Goal: Task Accomplishment & Management: Use online tool/utility

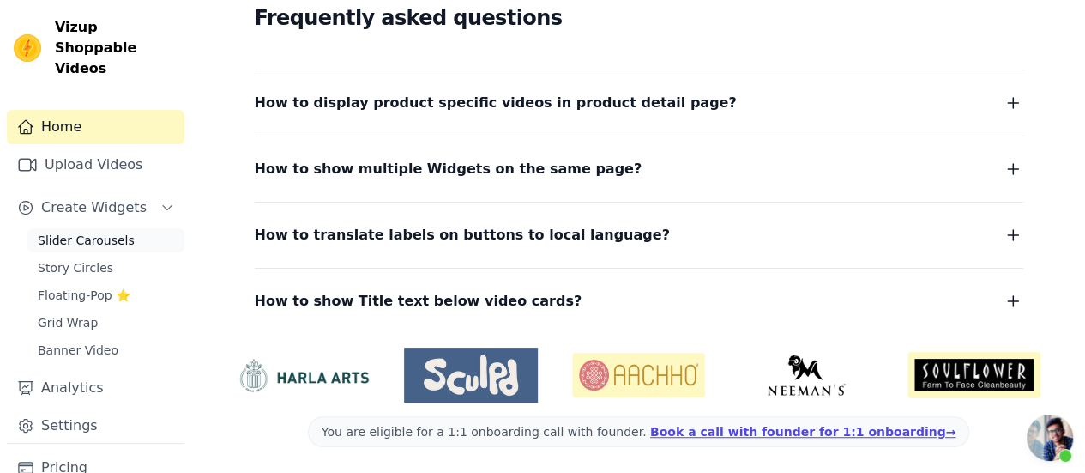
scroll to position [285, 0]
click at [115, 232] on span "Slider Carousels" at bounding box center [86, 240] width 97 height 17
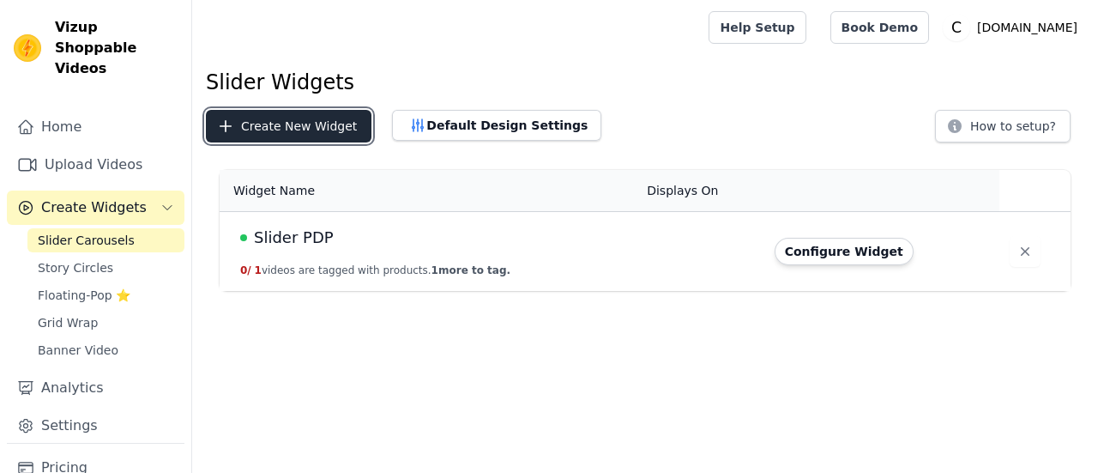
click at [316, 120] on button "Create New Widget" at bounding box center [289, 126] width 166 height 33
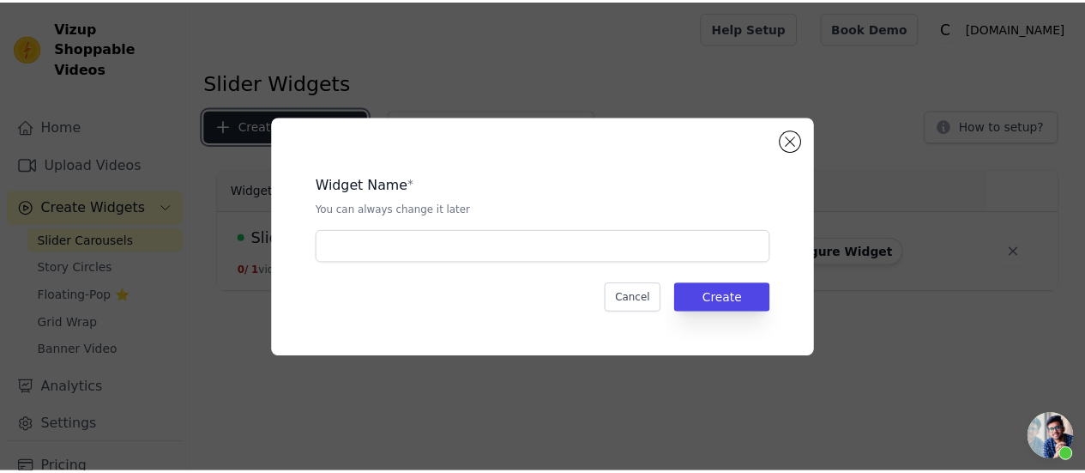
scroll to position [285, 0]
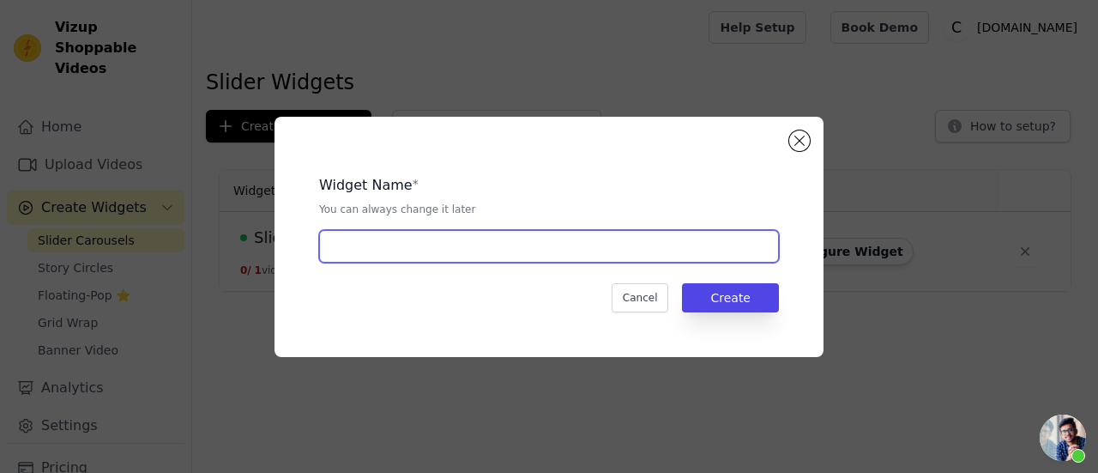
click at [423, 256] on input "text" at bounding box center [549, 246] width 460 height 33
paste input "homepage carousel[Voice of Customer]"
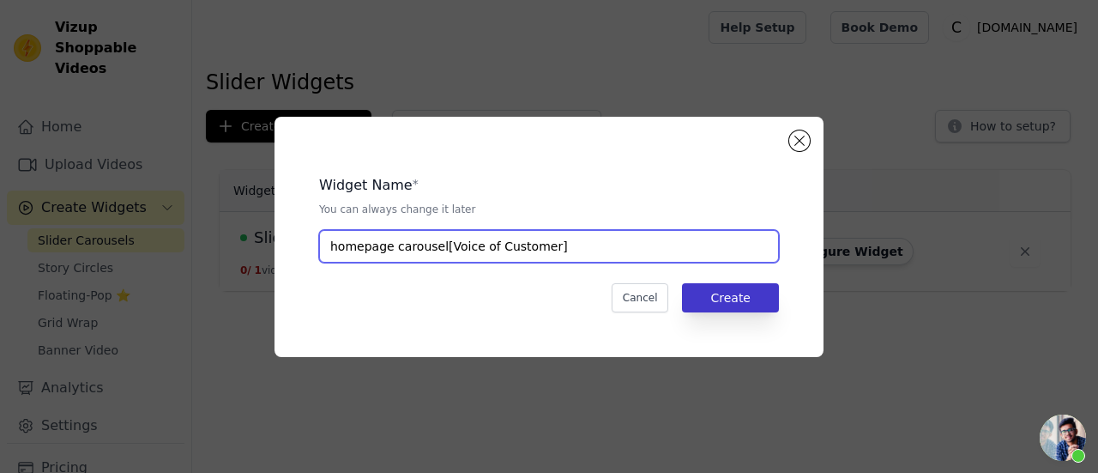
type input "homepage carousel[Voice of Customer]"
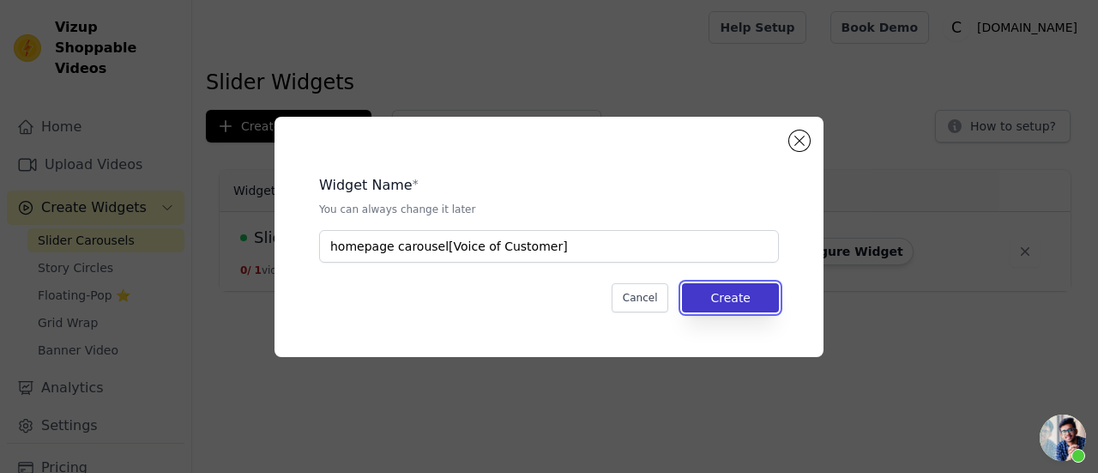
click at [732, 286] on button "Create" at bounding box center [730, 297] width 97 height 29
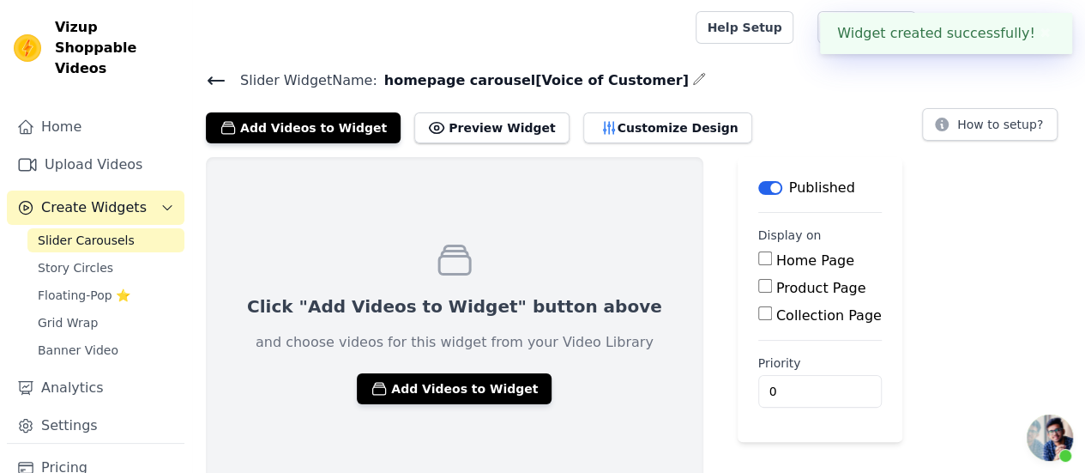
click at [758, 254] on input "Home Page" at bounding box center [765, 258] width 14 height 14
checkbox input "true"
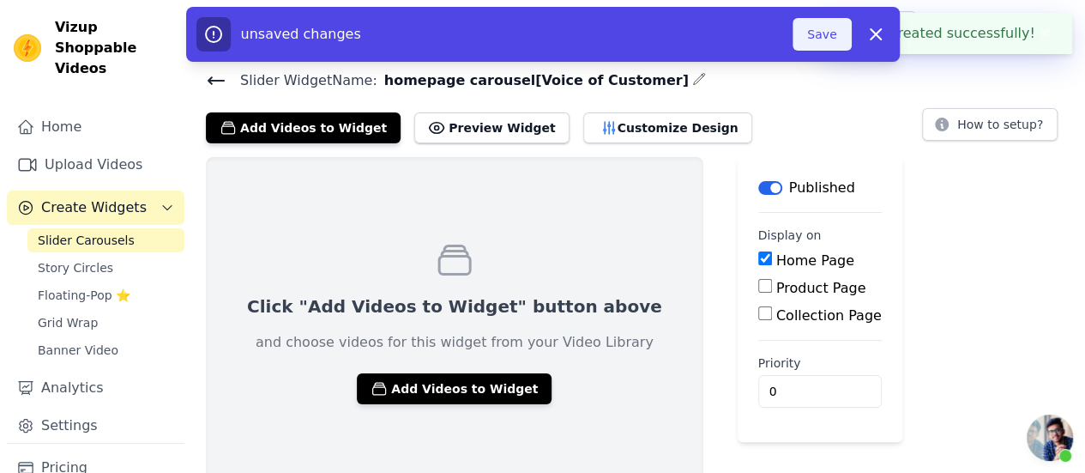
click at [811, 28] on button "Save" at bounding box center [822, 34] width 58 height 33
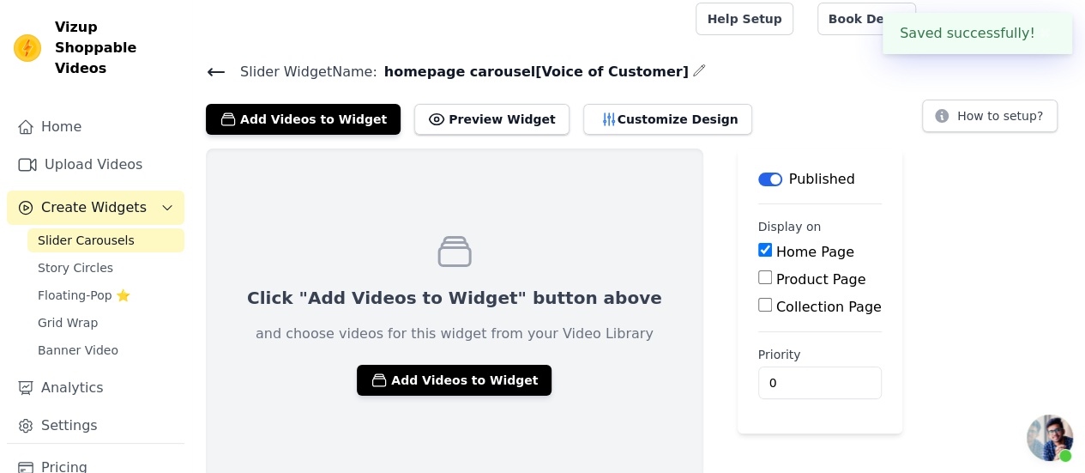
scroll to position [12, 0]
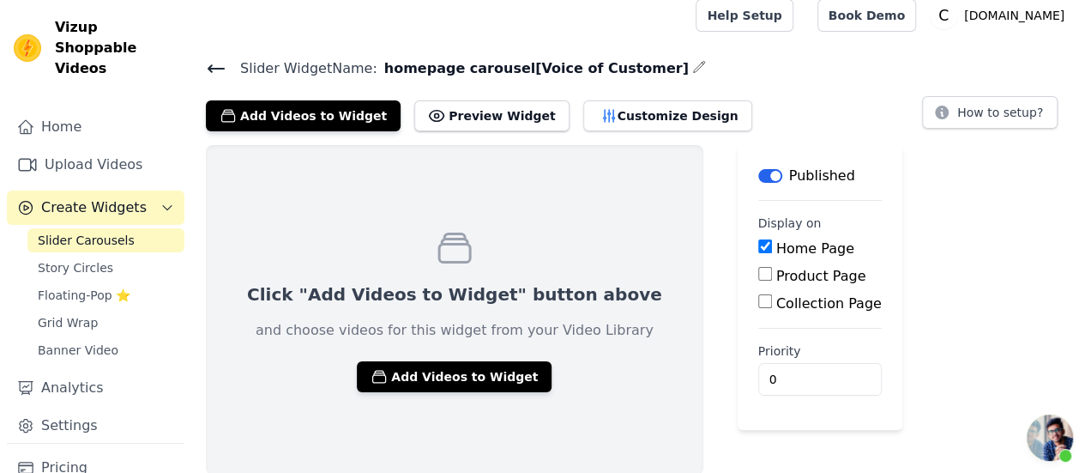
click at [216, 63] on icon at bounding box center [216, 68] width 21 height 21
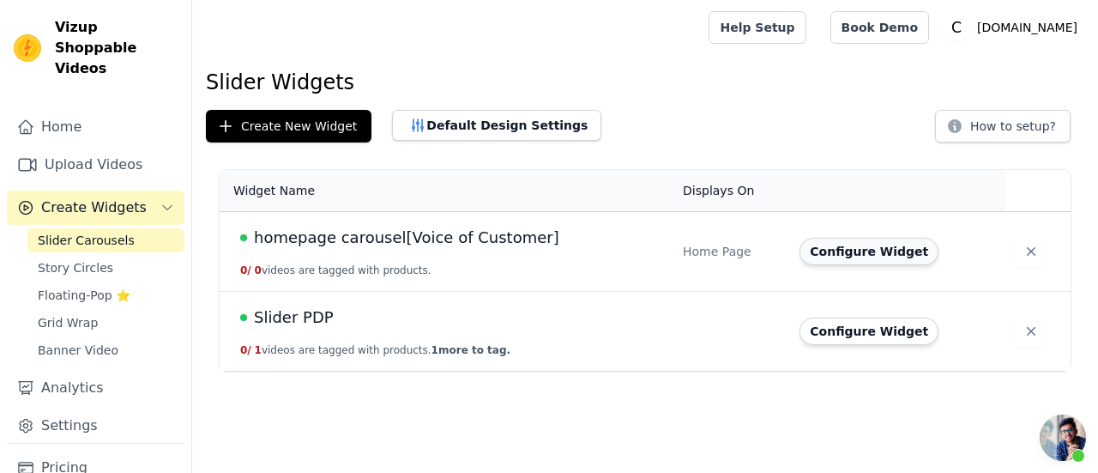
click at [847, 253] on button "Configure Widget" at bounding box center [868, 251] width 139 height 27
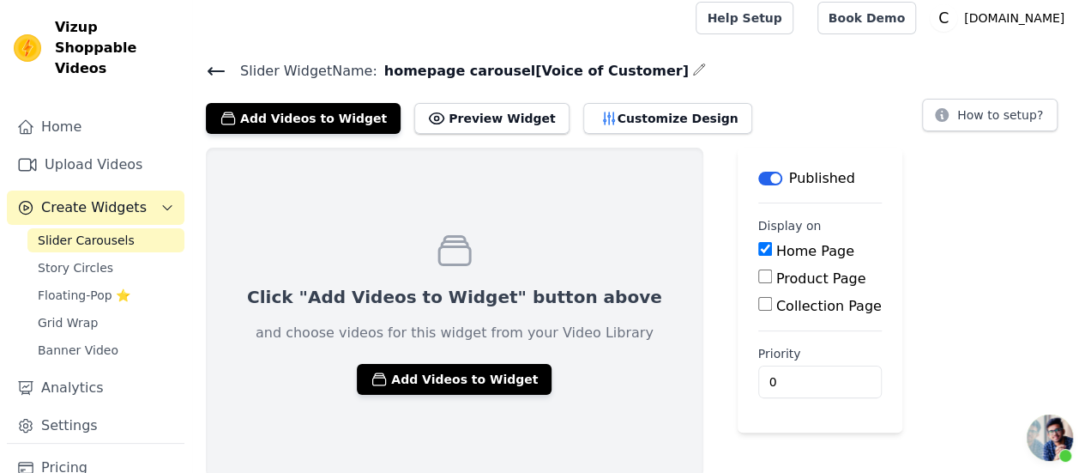
scroll to position [12, 0]
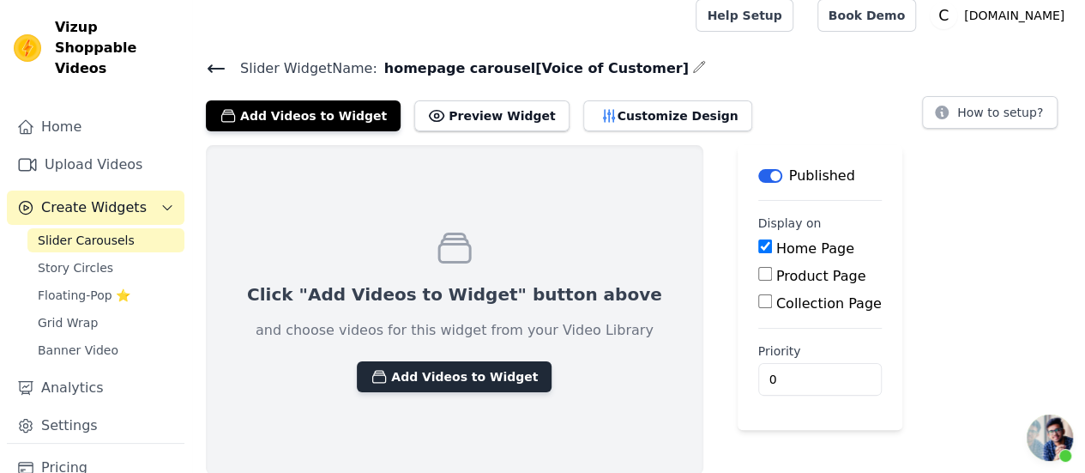
click at [458, 370] on button "Add Videos to Widget" at bounding box center [454, 376] width 195 height 31
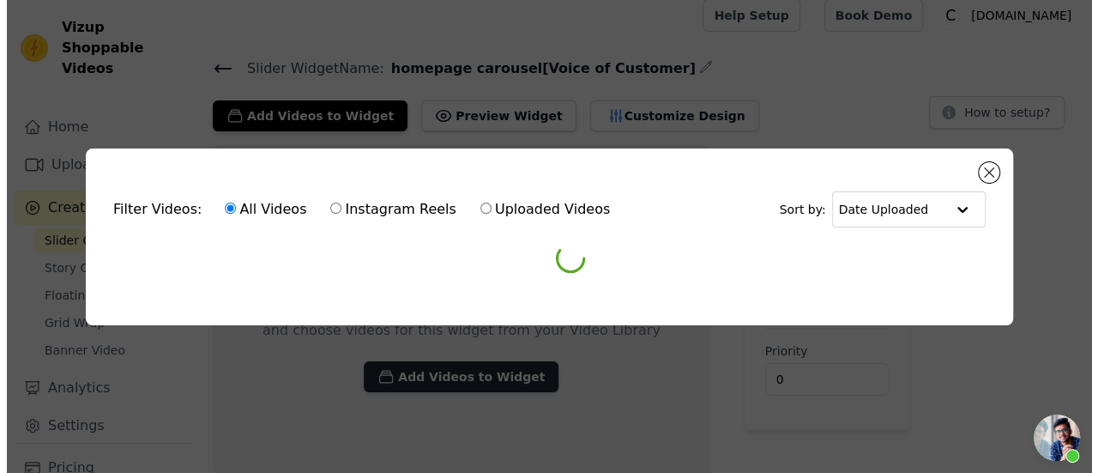
scroll to position [0, 0]
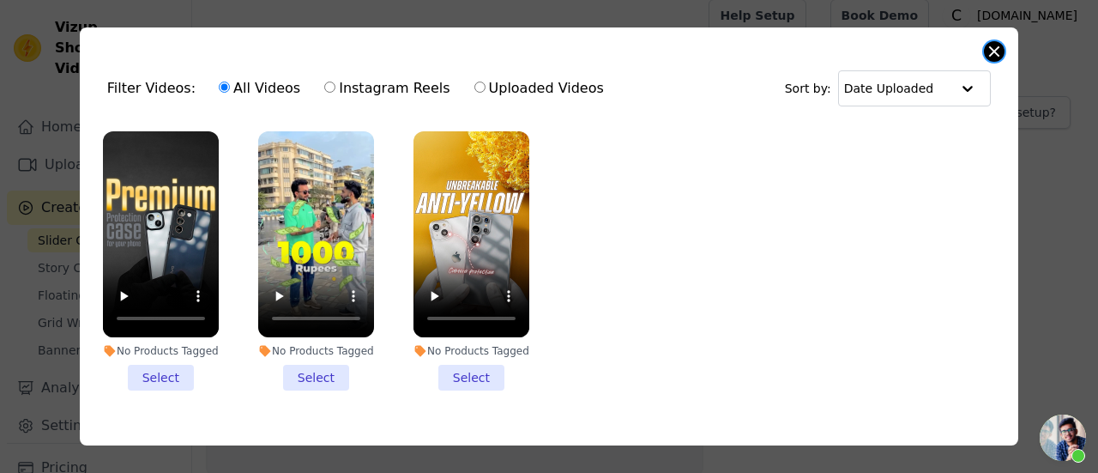
click at [995, 46] on button "Close modal" at bounding box center [994, 51] width 21 height 21
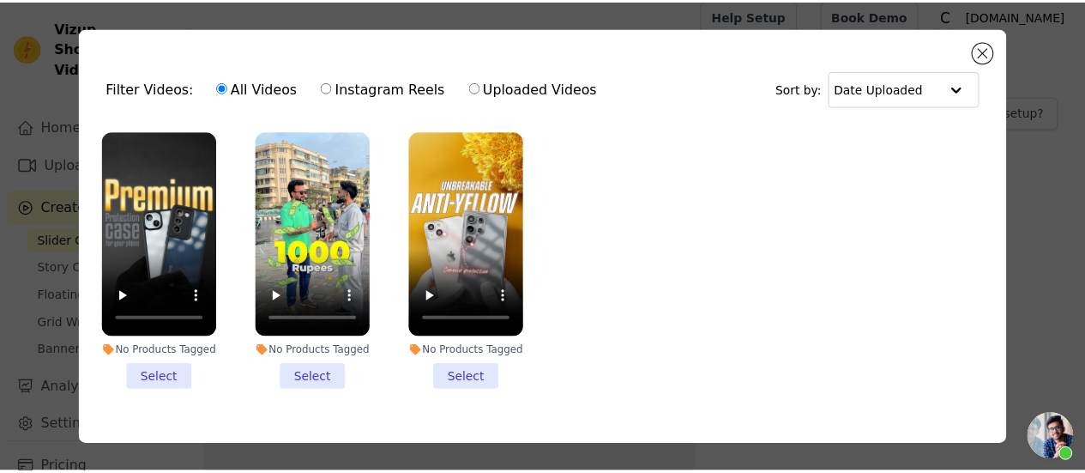
scroll to position [12, 0]
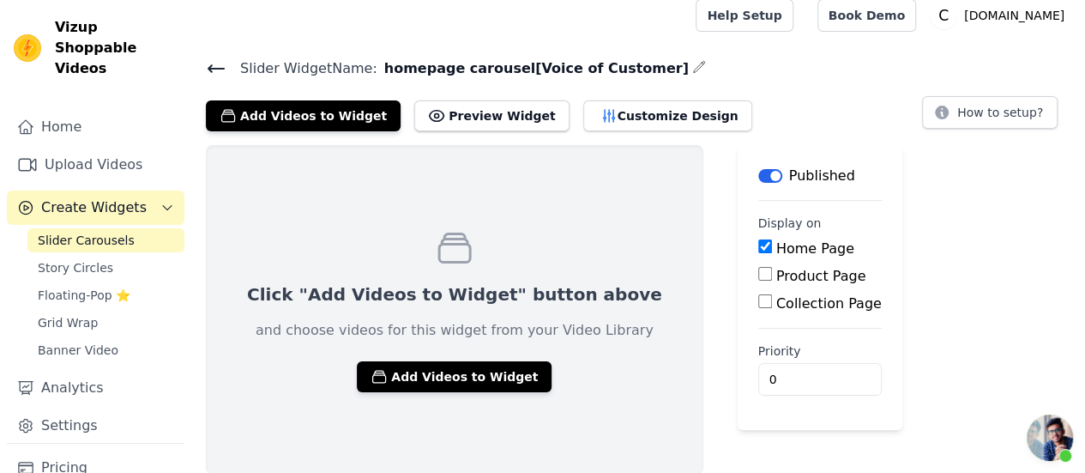
click at [215, 68] on icon at bounding box center [215, 68] width 15 height 7
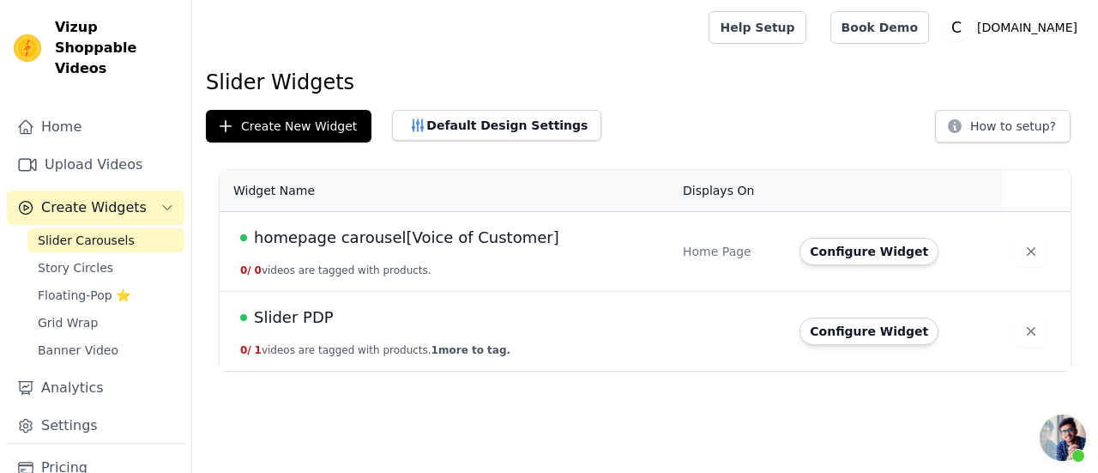
click at [427, 243] on span "homepage carousel[Voice of Customer]" at bounding box center [406, 238] width 305 height 24
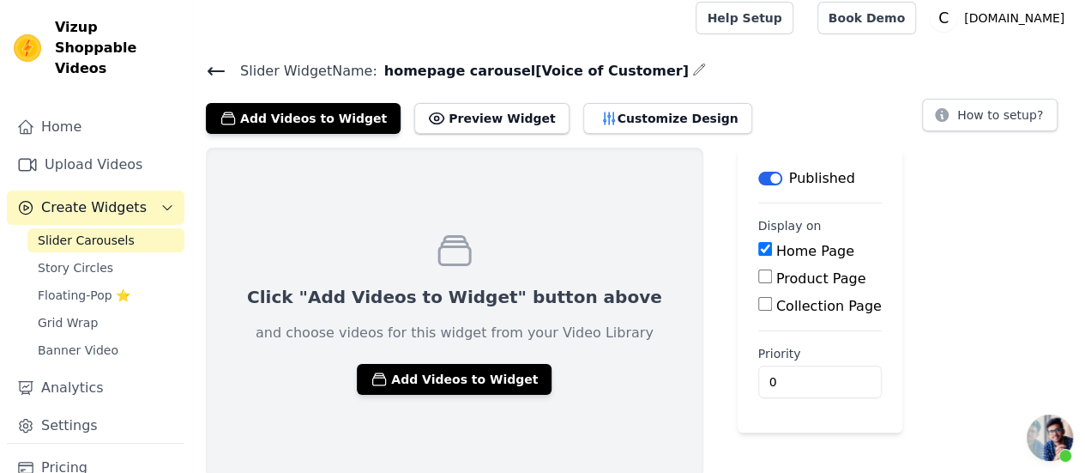
scroll to position [12, 0]
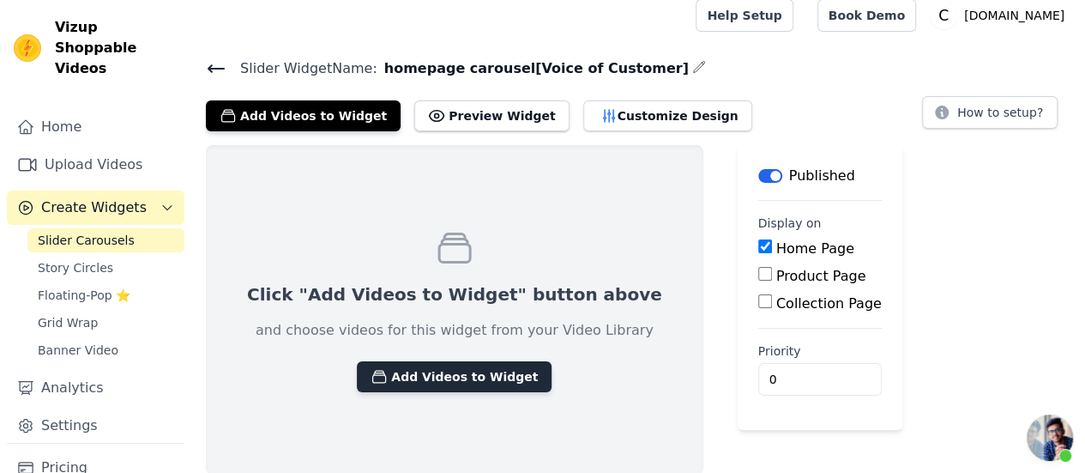
click at [427, 373] on button "Add Videos to Widget" at bounding box center [454, 376] width 195 height 31
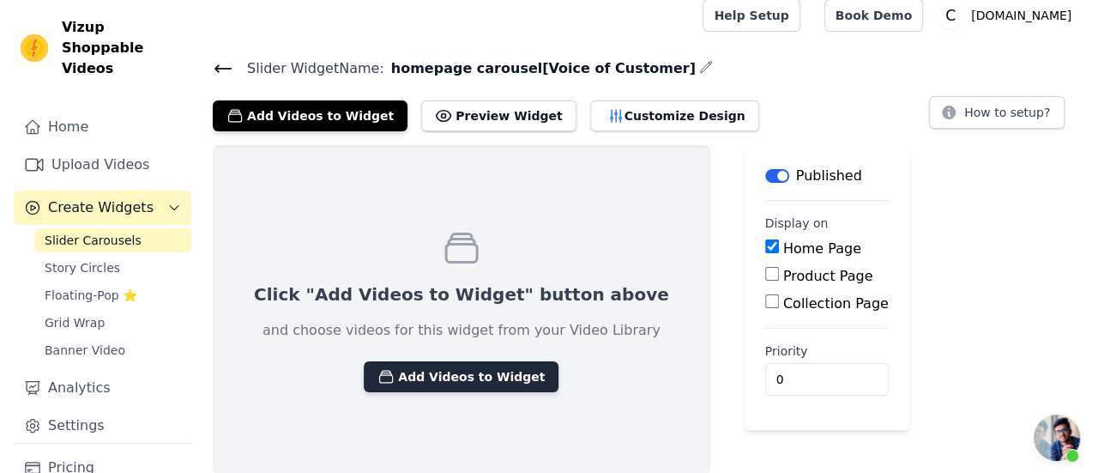
scroll to position [0, 0]
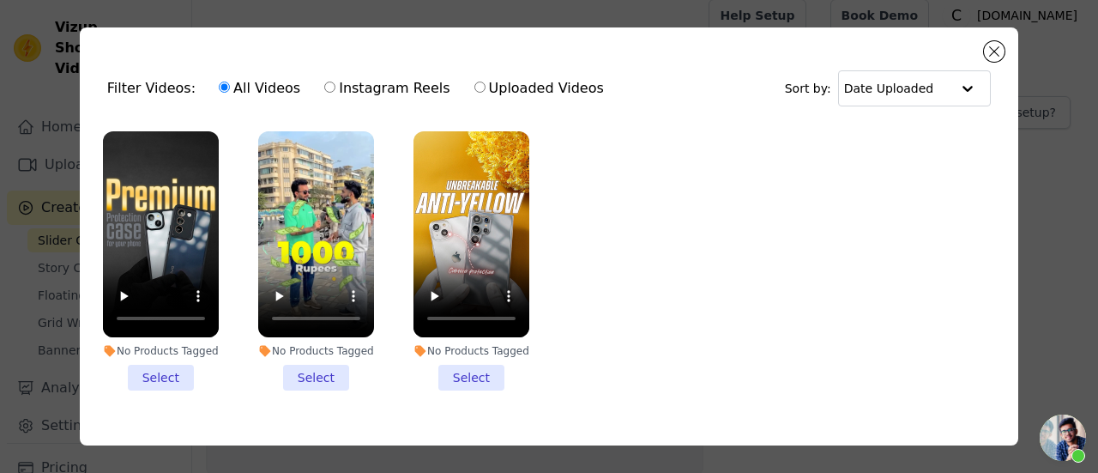
click at [171, 367] on li "No Products Tagged Select" at bounding box center [161, 260] width 116 height 259
click at [0, 0] on input "No Products Tagged Select" at bounding box center [0, 0] width 0 height 0
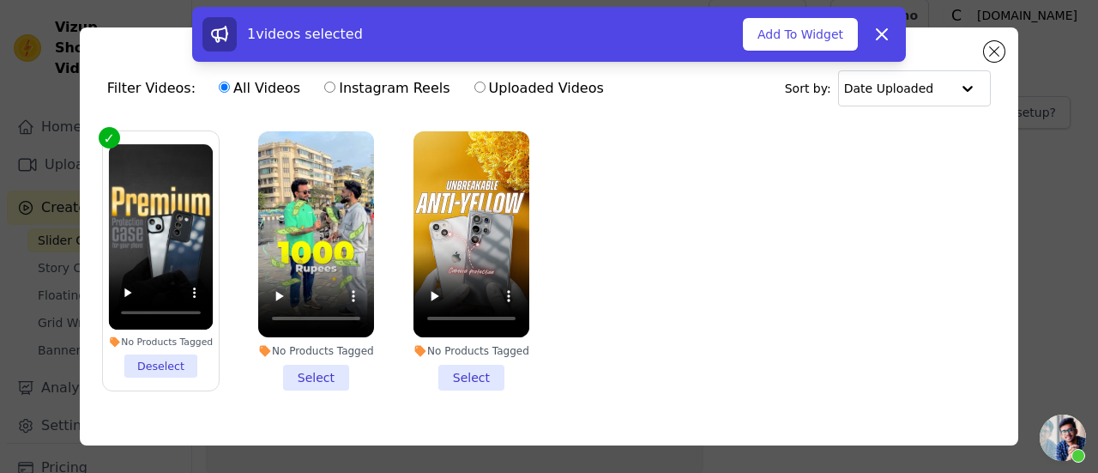
click at [309, 367] on li "No Products Tagged Select" at bounding box center [316, 260] width 116 height 259
click at [0, 0] on input "No Products Tagged Select" at bounding box center [0, 0] width 0 height 0
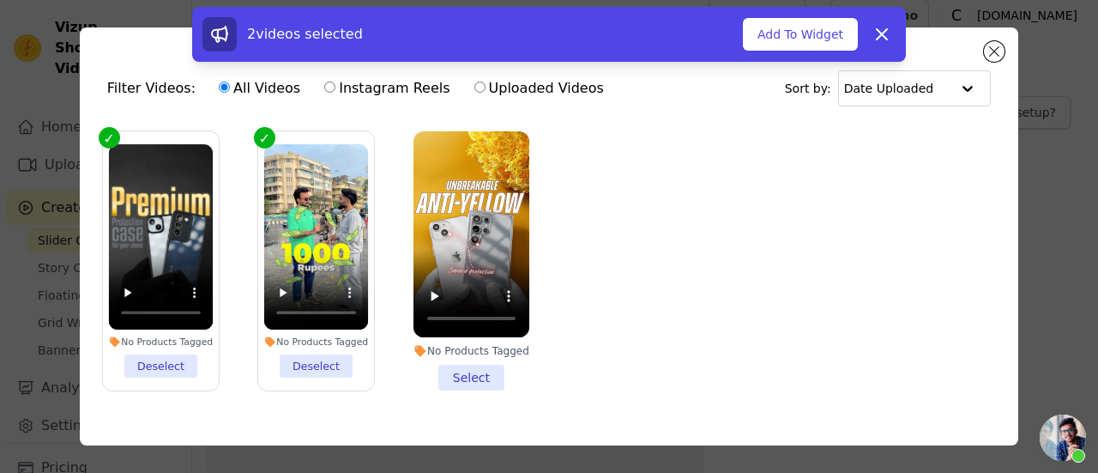
click at [451, 367] on li "No Products Tagged Select" at bounding box center [471, 260] width 116 height 259
click at [0, 0] on input "No Products Tagged Select" at bounding box center [0, 0] width 0 height 0
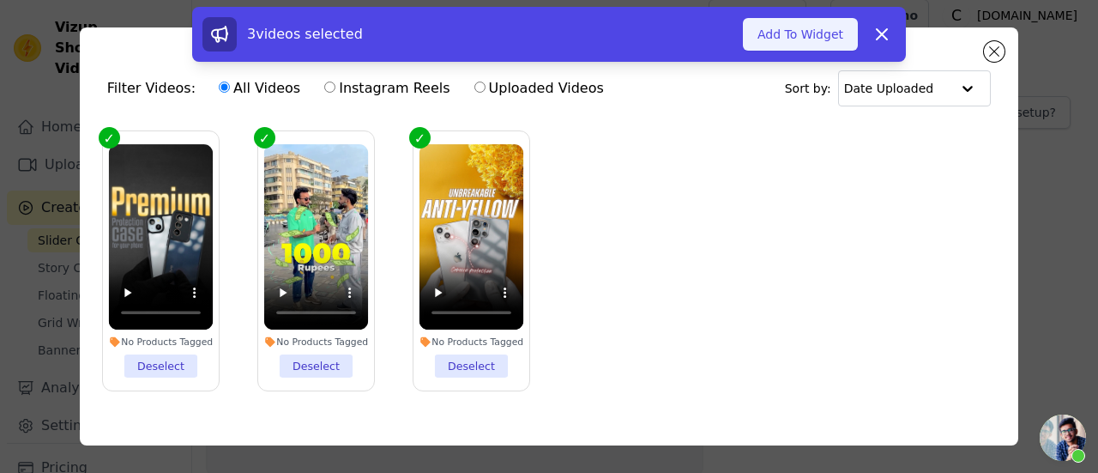
click at [813, 42] on button "Add To Widget" at bounding box center [800, 34] width 115 height 33
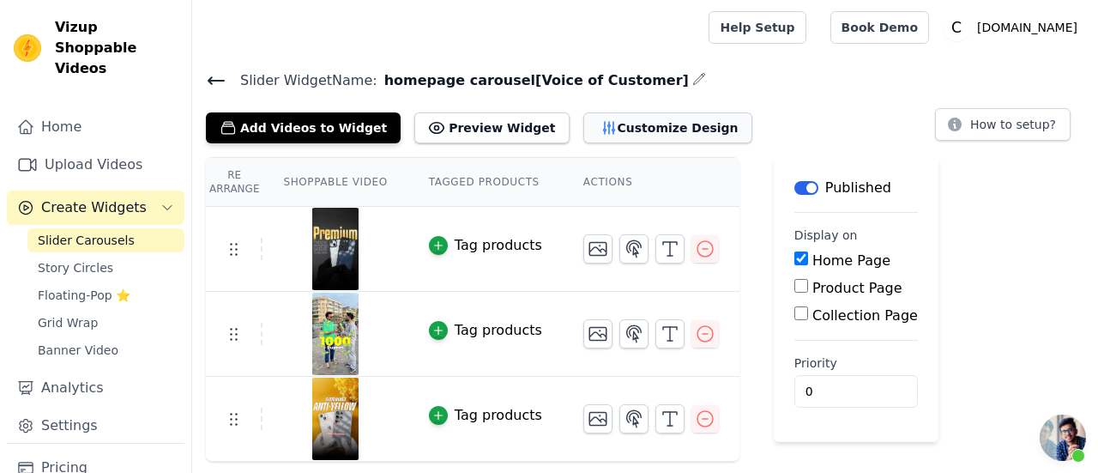
click at [583, 129] on button "Customize Design" at bounding box center [667, 127] width 169 height 31
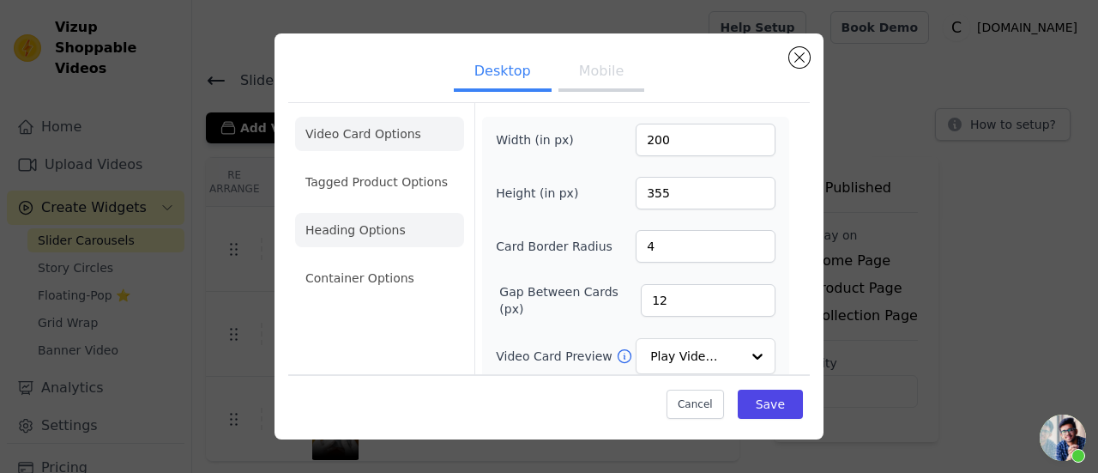
click at [389, 234] on li "Heading Options" at bounding box center [379, 230] width 169 height 34
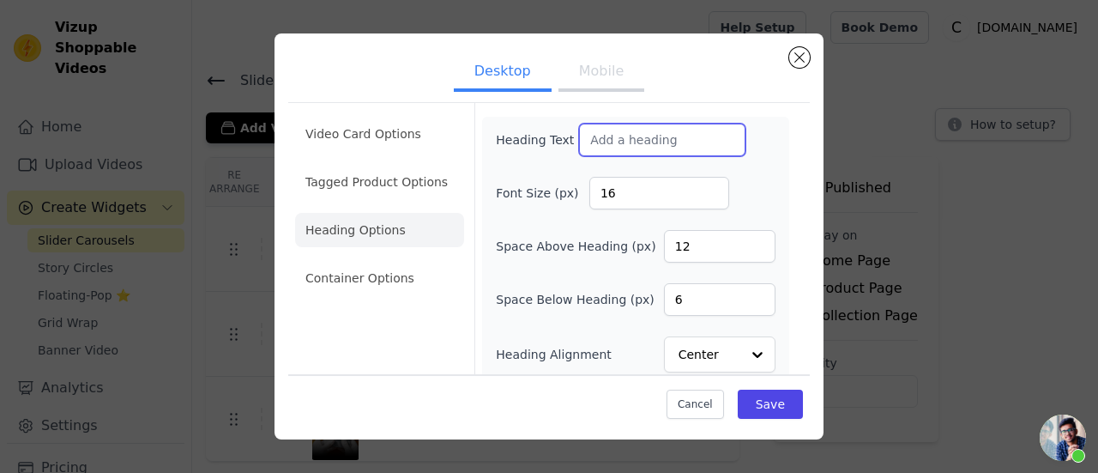
click at [594, 136] on input "Heading Text" at bounding box center [662, 140] width 166 height 33
click at [672, 150] on input "The voice of our cus" at bounding box center [662, 140] width 166 height 33
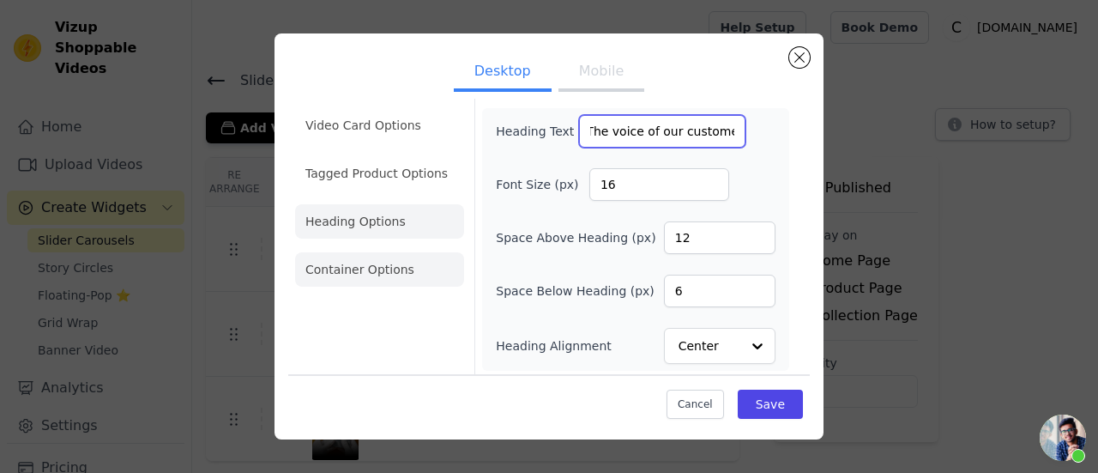
type input "The voice of our customer"
click at [409, 269] on li "Container Options" at bounding box center [379, 269] width 169 height 34
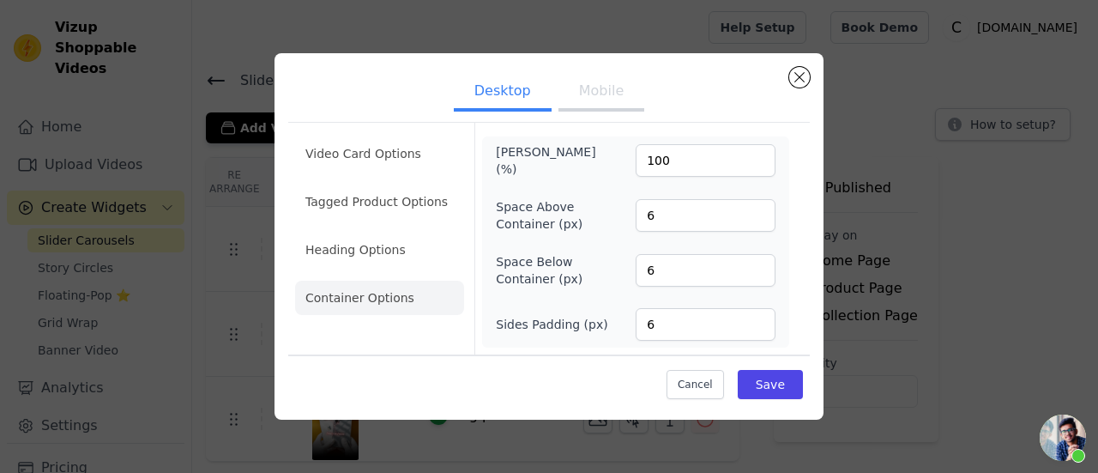
click at [599, 106] on button "Mobile" at bounding box center [601, 93] width 86 height 38
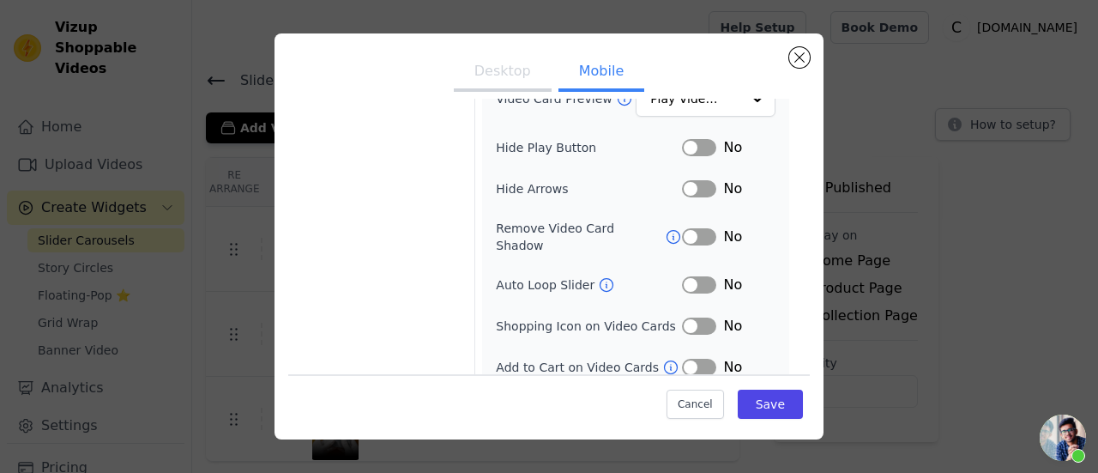
scroll to position [297, 0]
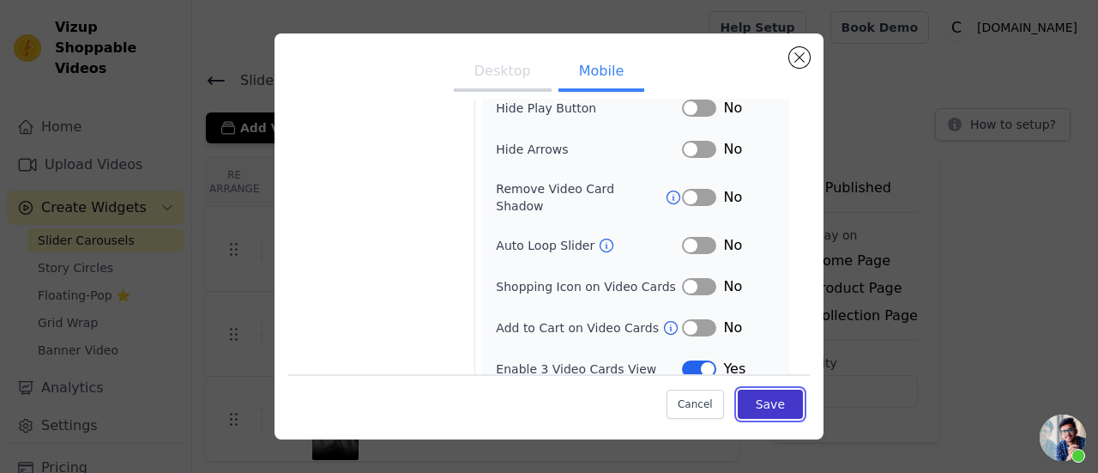
click at [750, 402] on button "Save" at bounding box center [770, 403] width 65 height 29
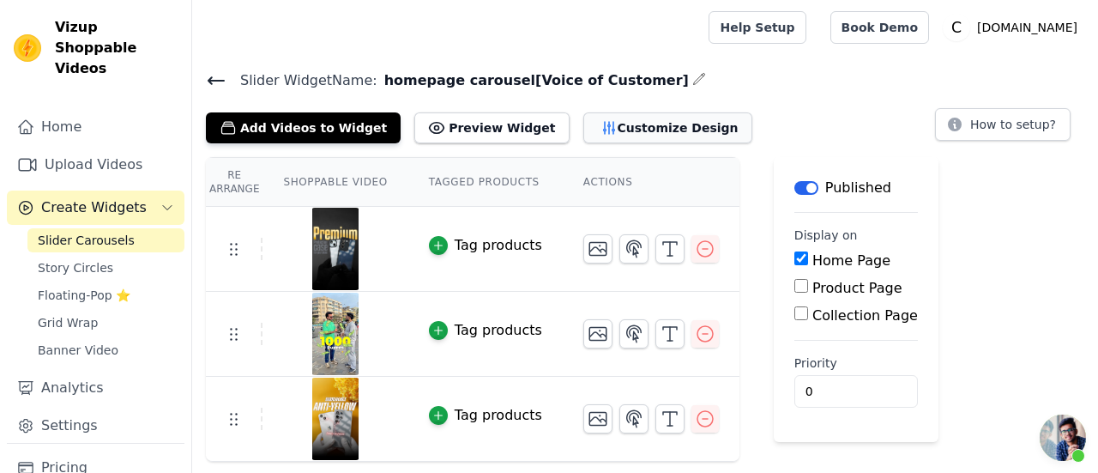
click at [601, 132] on button "Customize Design" at bounding box center [667, 127] width 169 height 31
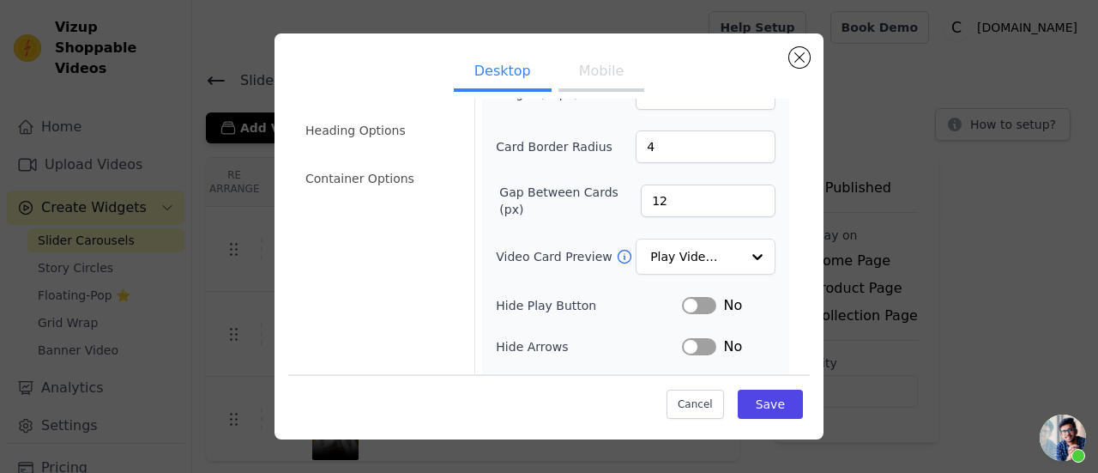
scroll to position [0, 0]
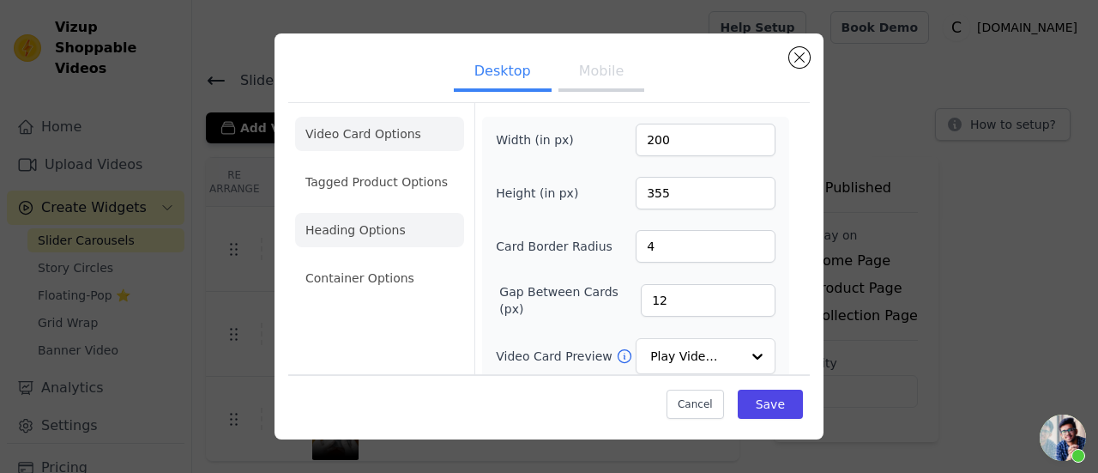
click at [403, 240] on li "Heading Options" at bounding box center [379, 230] width 169 height 34
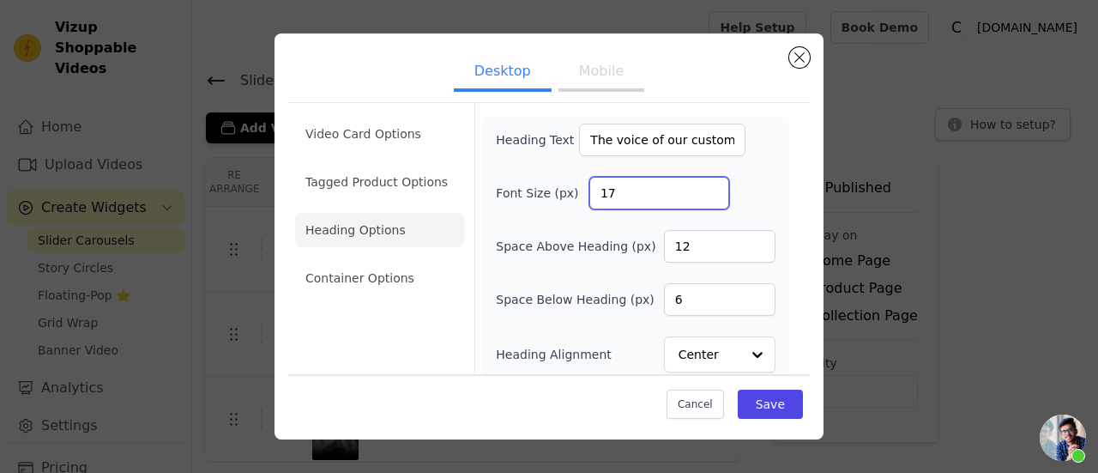
click at [702, 189] on input "17" at bounding box center [659, 193] width 140 height 33
click at [702, 189] on input "18" at bounding box center [659, 193] width 140 height 33
click at [702, 189] on input "19" at bounding box center [659, 193] width 140 height 33
click at [702, 189] on input "20" at bounding box center [659, 193] width 140 height 33
click at [702, 189] on input "21" at bounding box center [659, 193] width 140 height 33
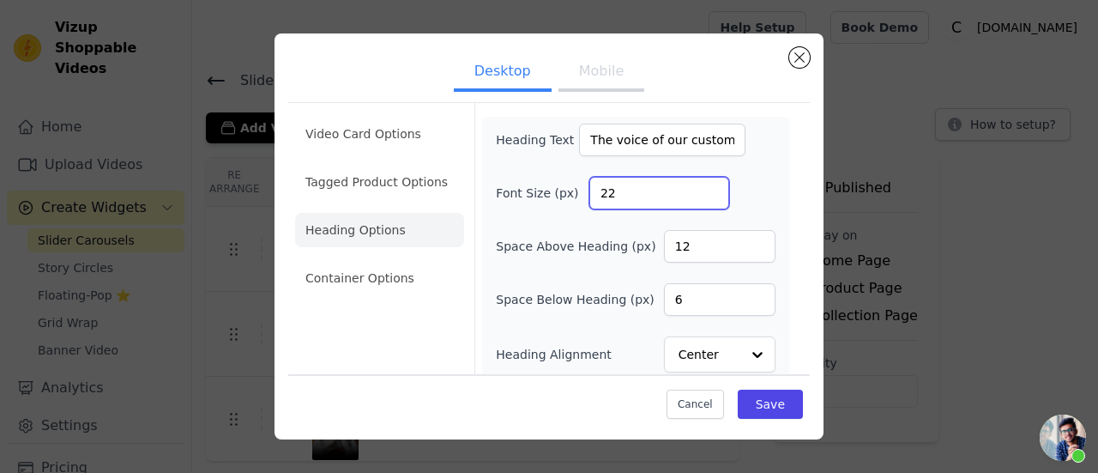
click at [702, 189] on input "22" at bounding box center [659, 193] width 140 height 33
click at [702, 189] on input "23" at bounding box center [659, 193] width 140 height 33
type input "24"
click at [702, 189] on input "24" at bounding box center [659, 193] width 140 height 33
click at [762, 402] on button "Save" at bounding box center [770, 403] width 65 height 29
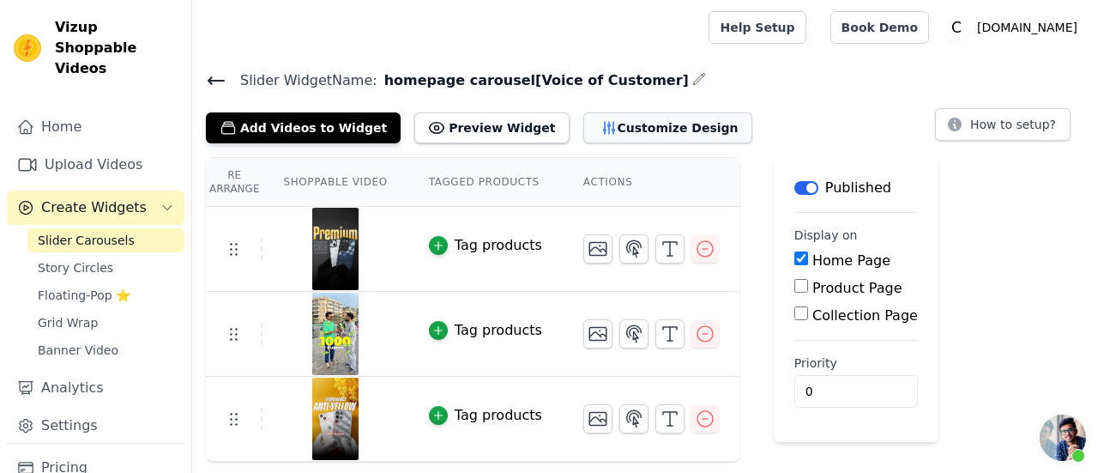
click at [583, 128] on button "Customize Design" at bounding box center [667, 127] width 169 height 31
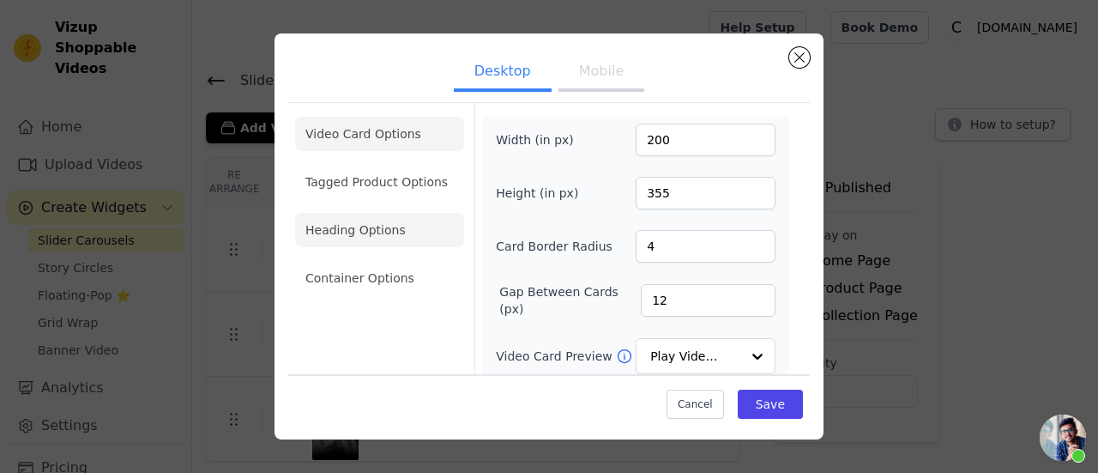
click at [417, 219] on li "Heading Options" at bounding box center [379, 230] width 169 height 34
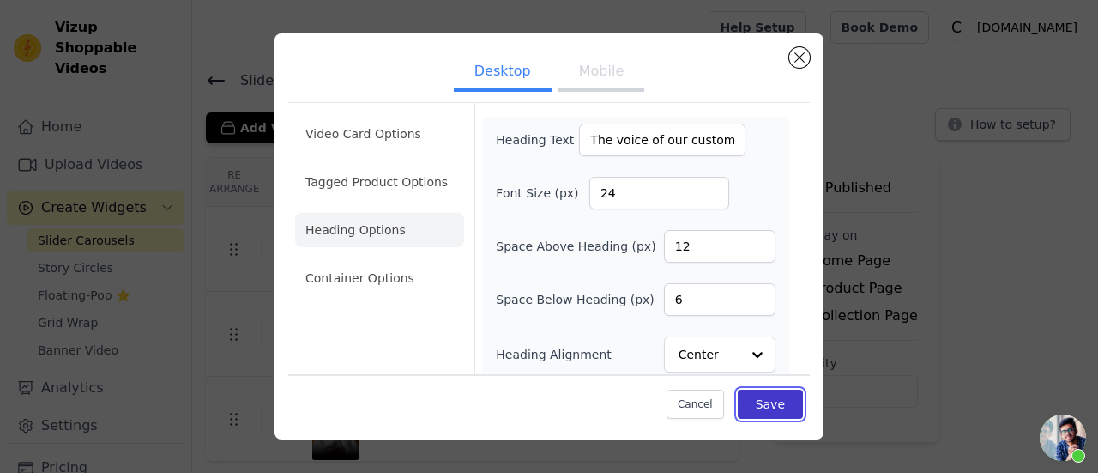
click at [777, 395] on button "Save" at bounding box center [770, 403] width 65 height 29
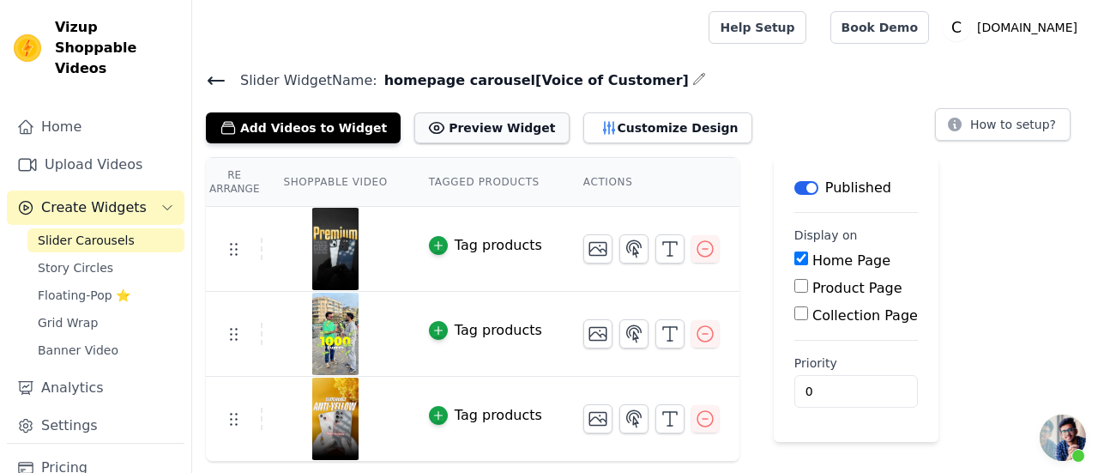
click at [441, 130] on button "Preview Widget" at bounding box center [491, 127] width 154 height 31
click at [625, 126] on button "Customize Design" at bounding box center [667, 127] width 169 height 31
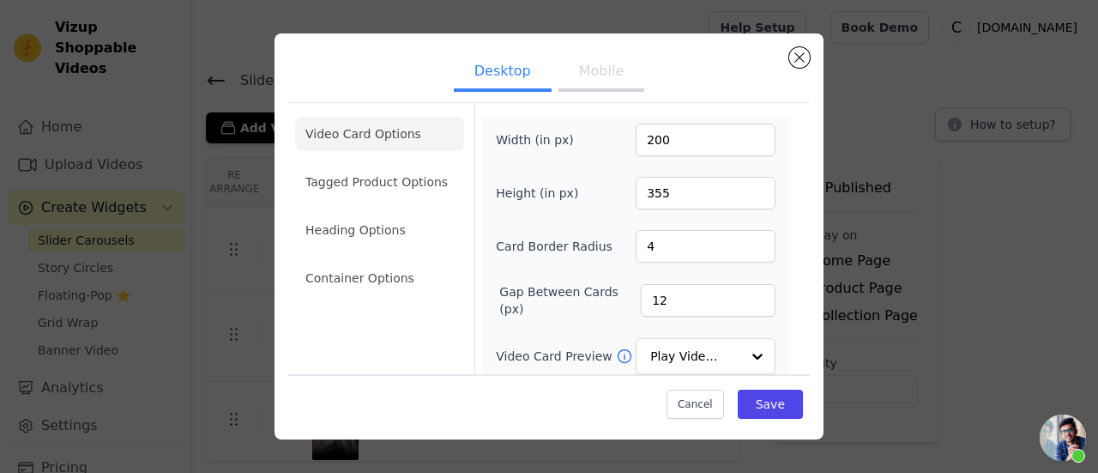
click at [595, 75] on button "Mobile" at bounding box center [601, 73] width 86 height 38
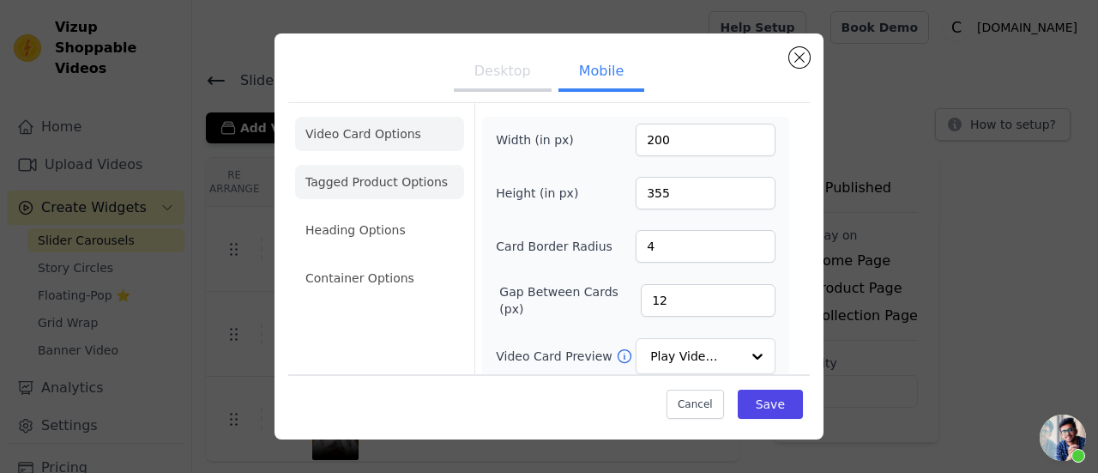
click at [371, 184] on li "Tagged Product Options" at bounding box center [379, 182] width 169 height 34
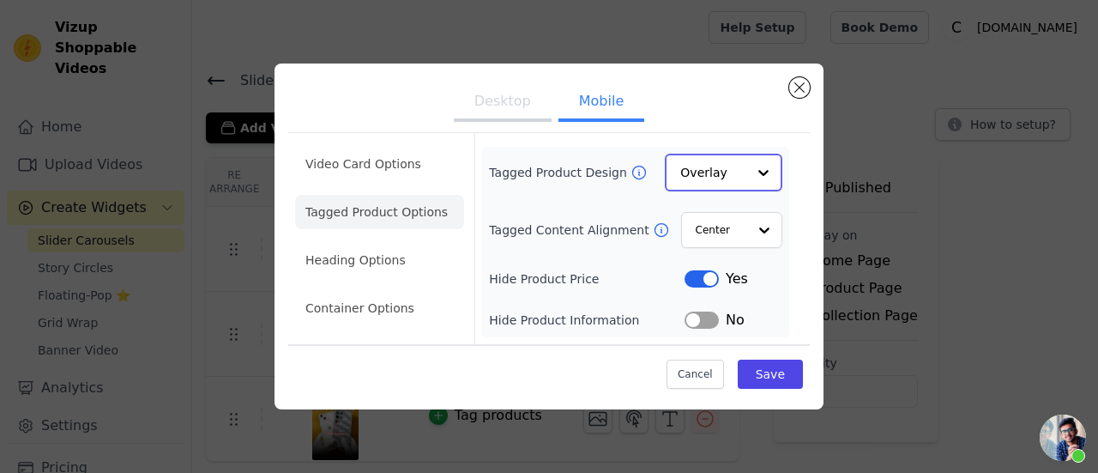
click at [714, 174] on input "Tagged Product Design" at bounding box center [713, 172] width 66 height 34
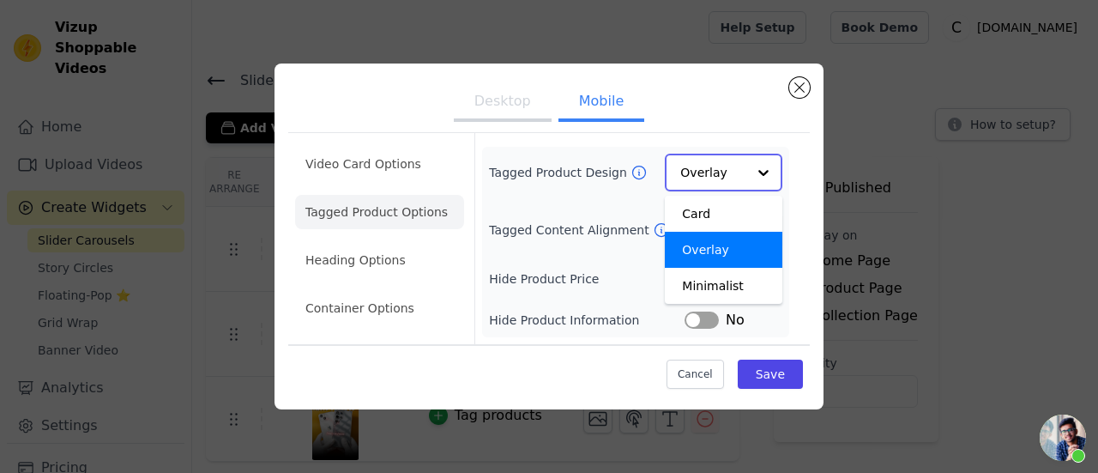
click at [714, 174] on input "Tagged Product Design" at bounding box center [713, 172] width 66 height 34
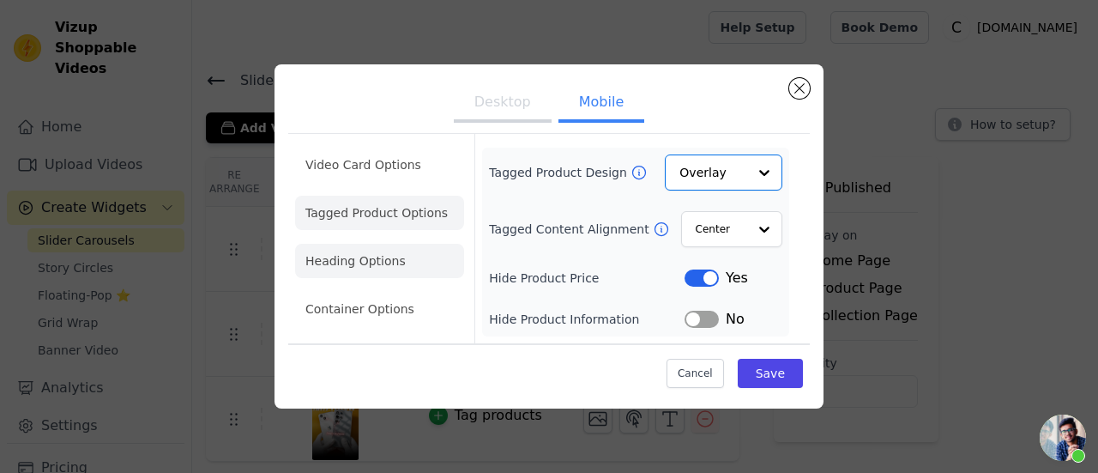
click at [387, 274] on li "Heading Options" at bounding box center [379, 261] width 169 height 34
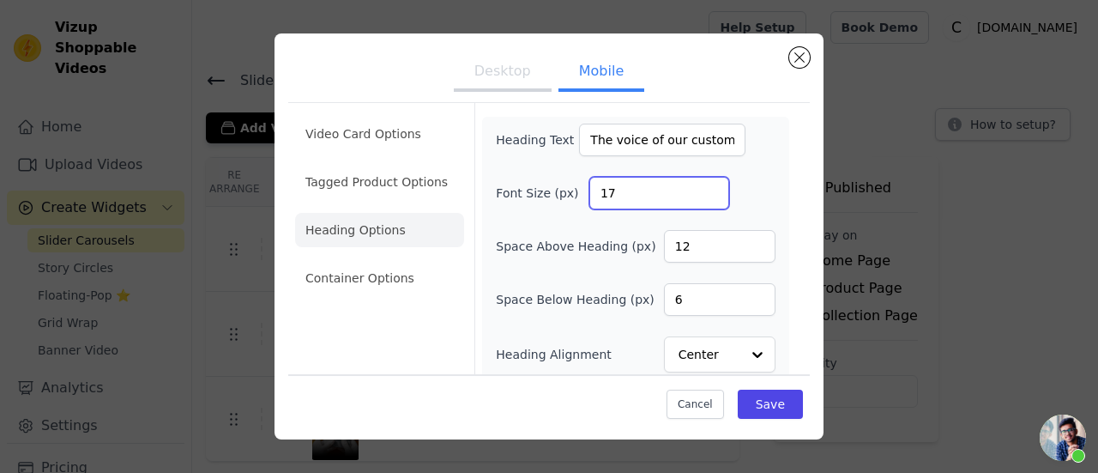
click at [702, 186] on input "17" at bounding box center [659, 193] width 140 height 33
click at [702, 186] on input "18" at bounding box center [659, 193] width 140 height 33
click at [702, 186] on input "19" at bounding box center [659, 193] width 140 height 33
click at [702, 186] on input "20" at bounding box center [659, 193] width 140 height 33
click at [702, 186] on input "21" at bounding box center [659, 193] width 140 height 33
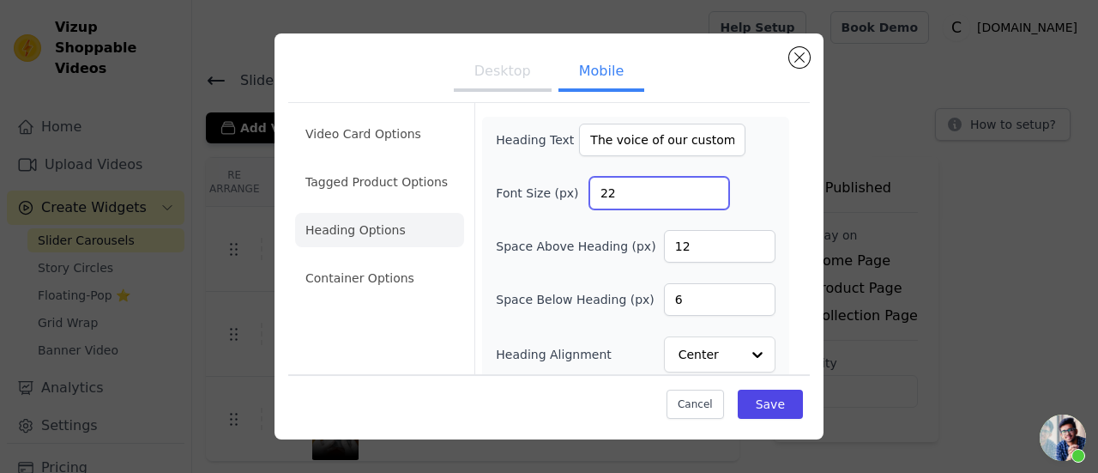
click at [702, 186] on input "22" at bounding box center [659, 193] width 140 height 33
click at [702, 186] on input "23" at bounding box center [659, 193] width 140 height 33
type input "24"
click at [698, 188] on input "24" at bounding box center [659, 193] width 140 height 33
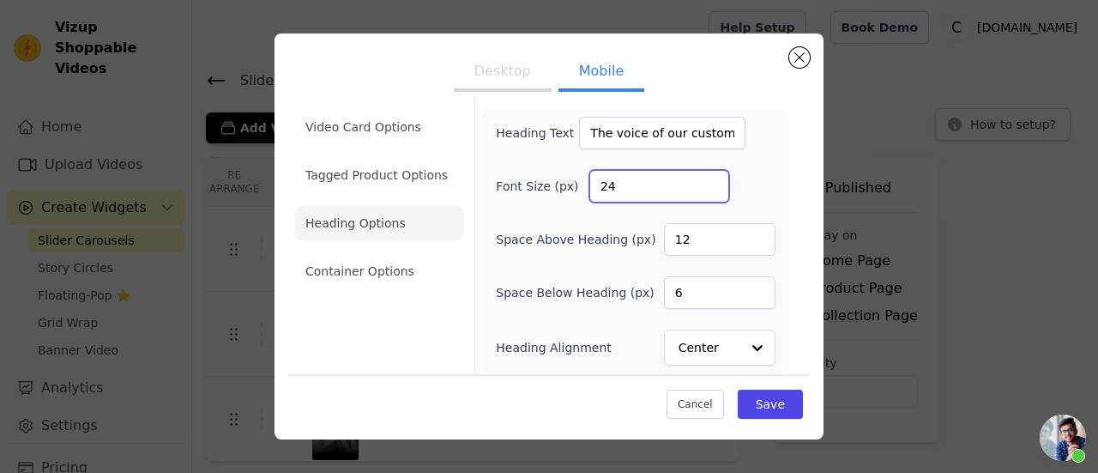
scroll to position [9, 0]
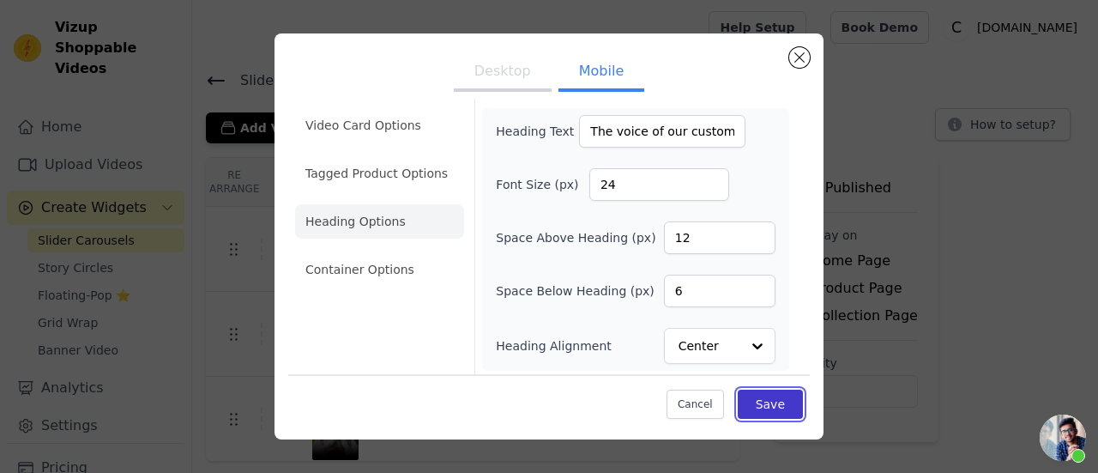
click at [751, 395] on button "Save" at bounding box center [770, 403] width 65 height 29
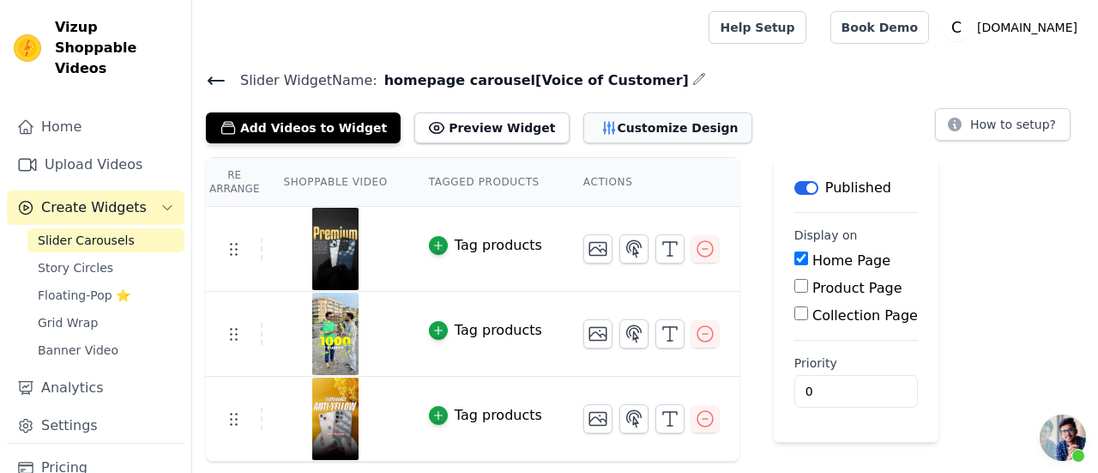
click at [619, 132] on button "Customize Design" at bounding box center [667, 127] width 169 height 31
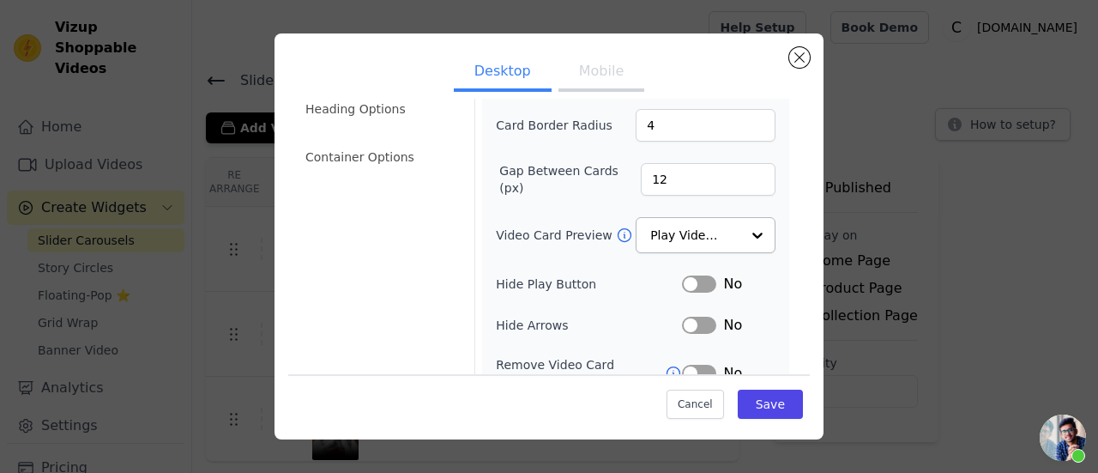
scroll to position [86, 0]
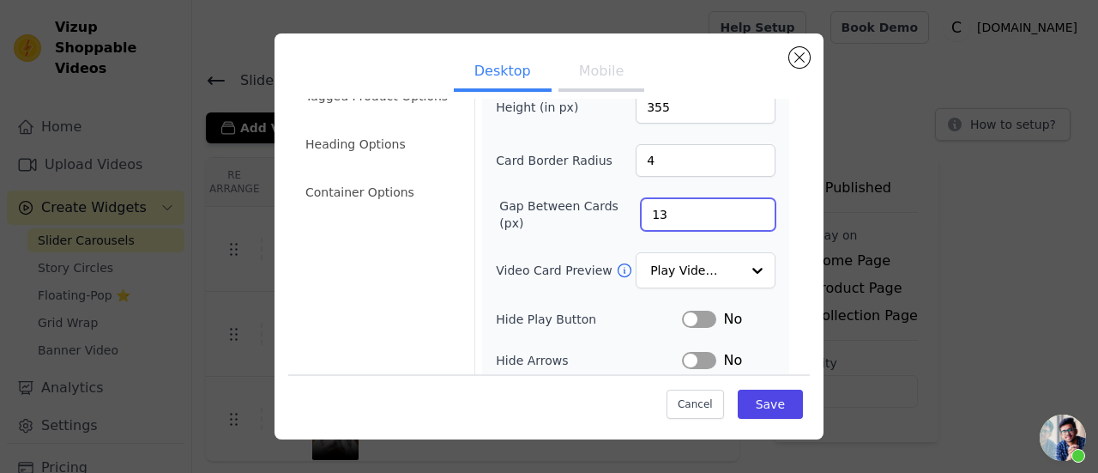
click at [746, 207] on input "13" at bounding box center [708, 214] width 135 height 33
click at [746, 207] on input "14" at bounding box center [708, 214] width 135 height 33
click at [746, 207] on input "15" at bounding box center [708, 214] width 135 height 33
type input "16"
click at [746, 207] on input "16" at bounding box center [708, 214] width 135 height 33
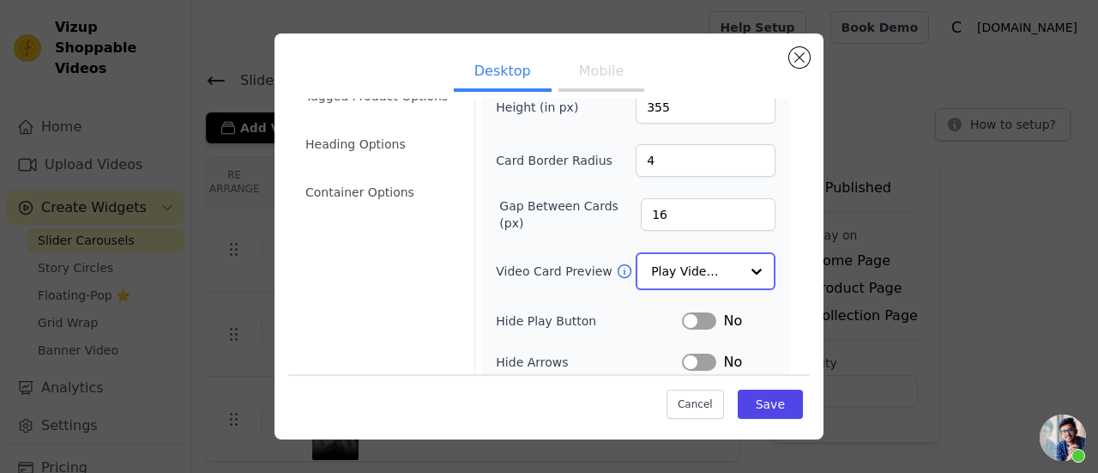
click at [739, 267] on div at bounding box center [756, 271] width 34 height 34
click at [772, 216] on div "Width (in px) 200 Height (in px) 355 Card Border Radius 4 Gap Between Cards (px…" at bounding box center [635, 293] width 307 height 525
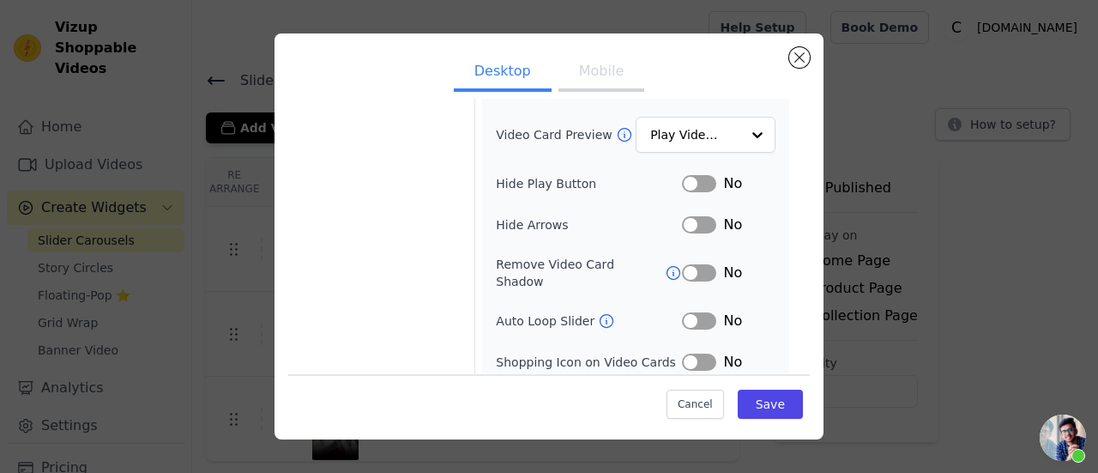
scroll to position [256, 0]
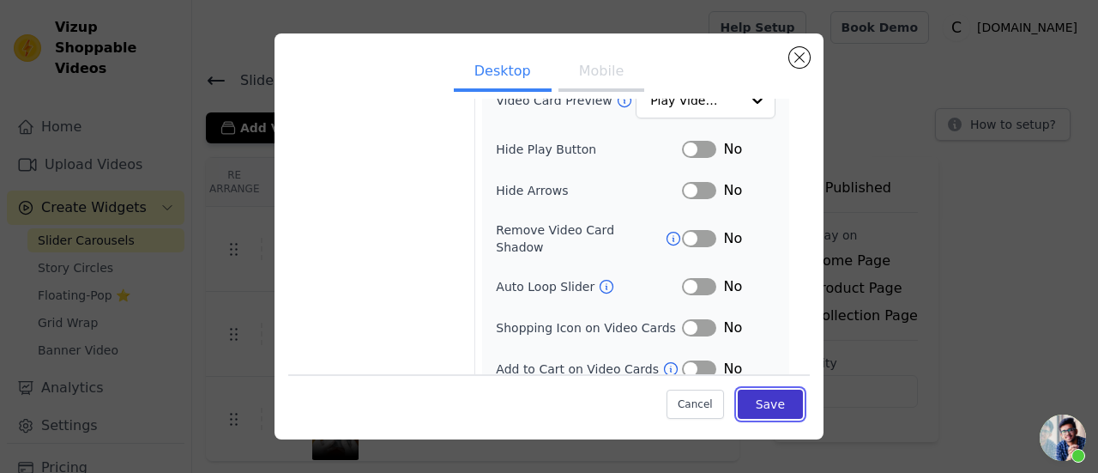
click at [775, 399] on button "Save" at bounding box center [770, 403] width 65 height 29
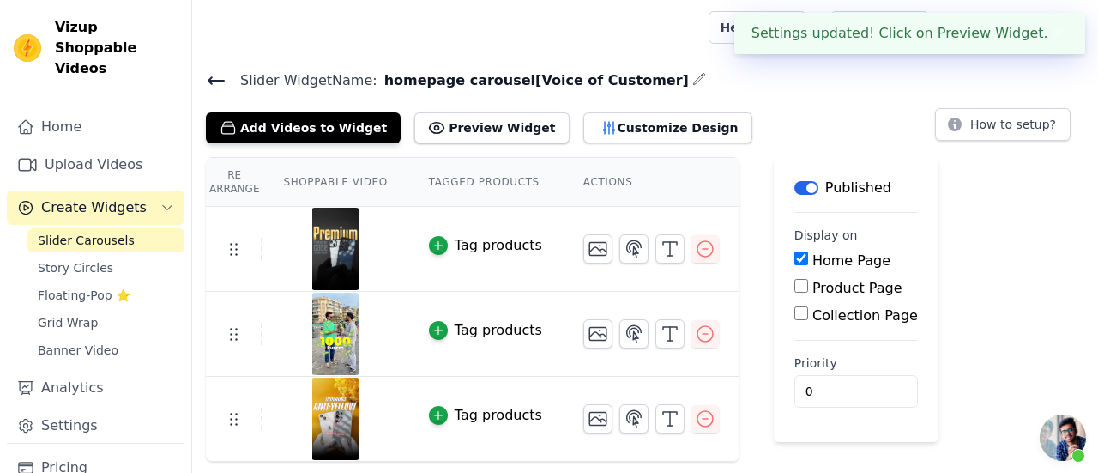
click at [576, 172] on th "Actions" at bounding box center [651, 182] width 177 height 49
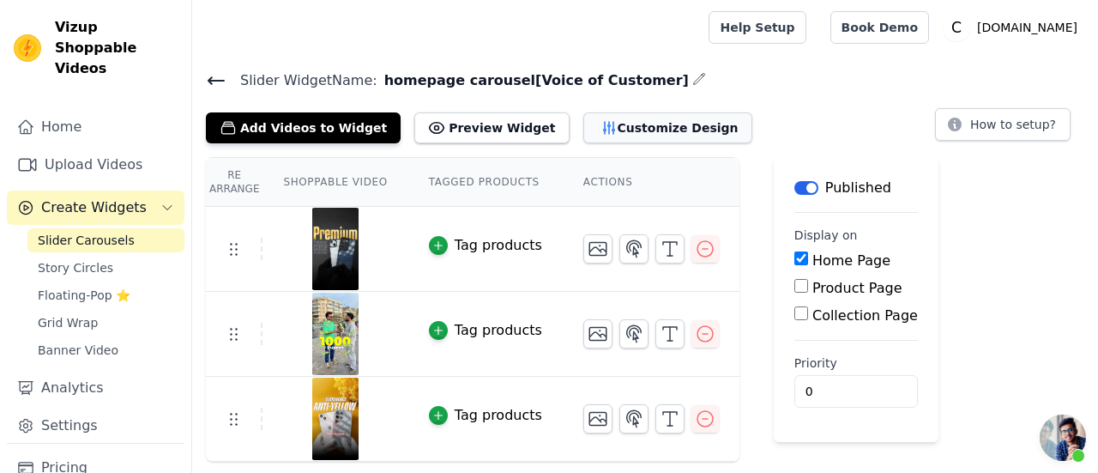
click at [600, 130] on icon "button" at bounding box center [608, 127] width 17 height 17
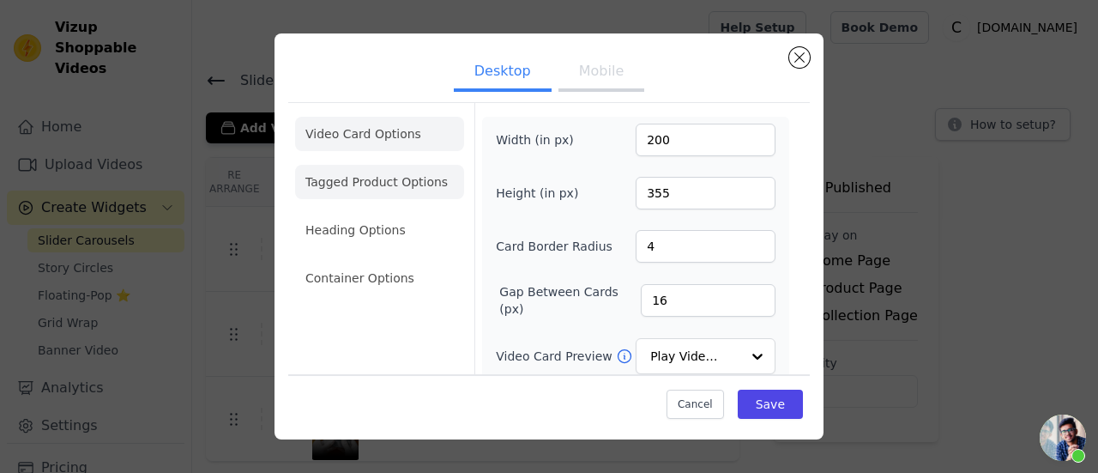
click at [395, 174] on li "Tagged Product Options" at bounding box center [379, 182] width 169 height 34
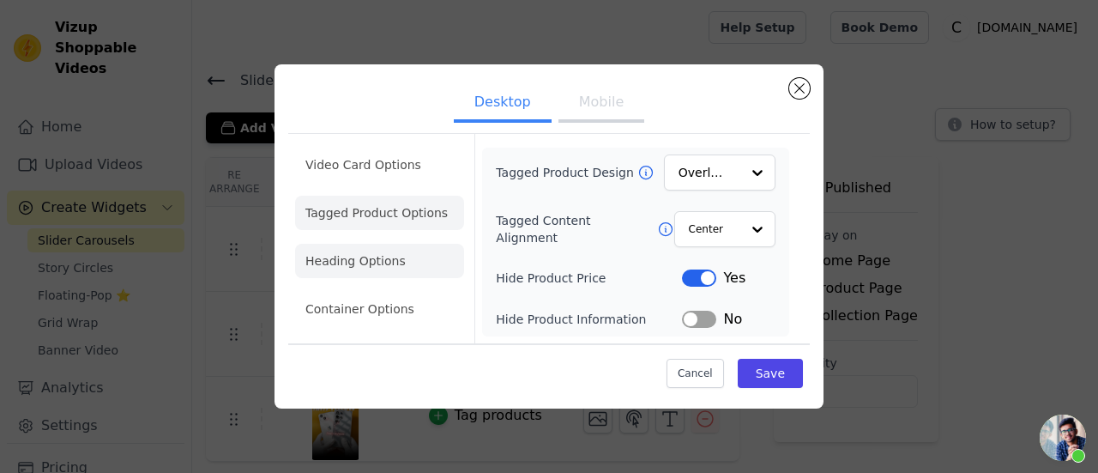
click at [389, 267] on li "Heading Options" at bounding box center [379, 261] width 169 height 34
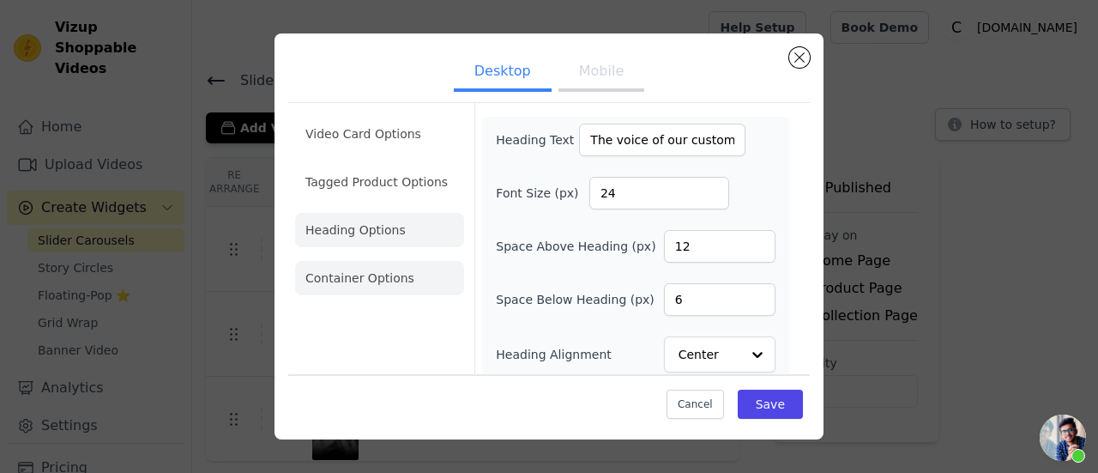
click at [383, 282] on li "Container Options" at bounding box center [379, 278] width 169 height 34
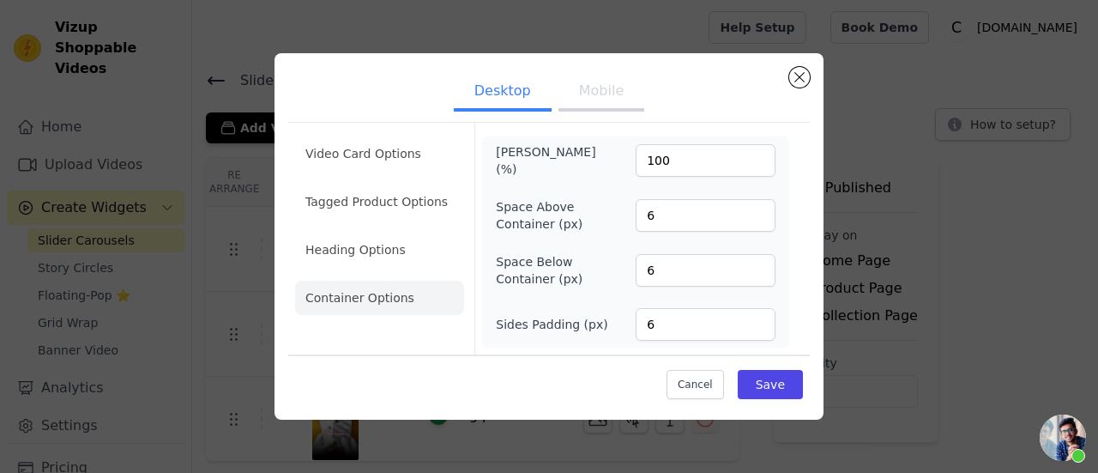
click at [605, 103] on button "Mobile" at bounding box center [601, 93] width 86 height 38
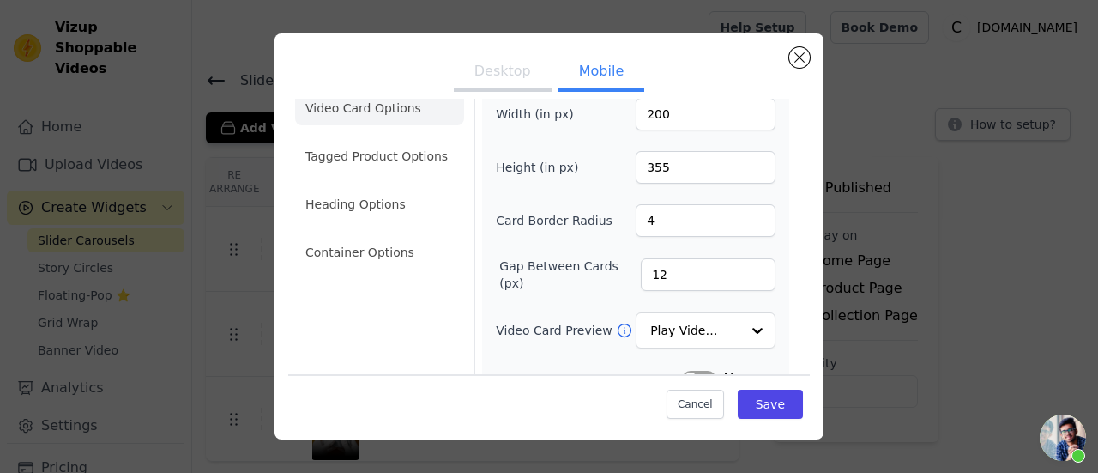
scroll to position [0, 0]
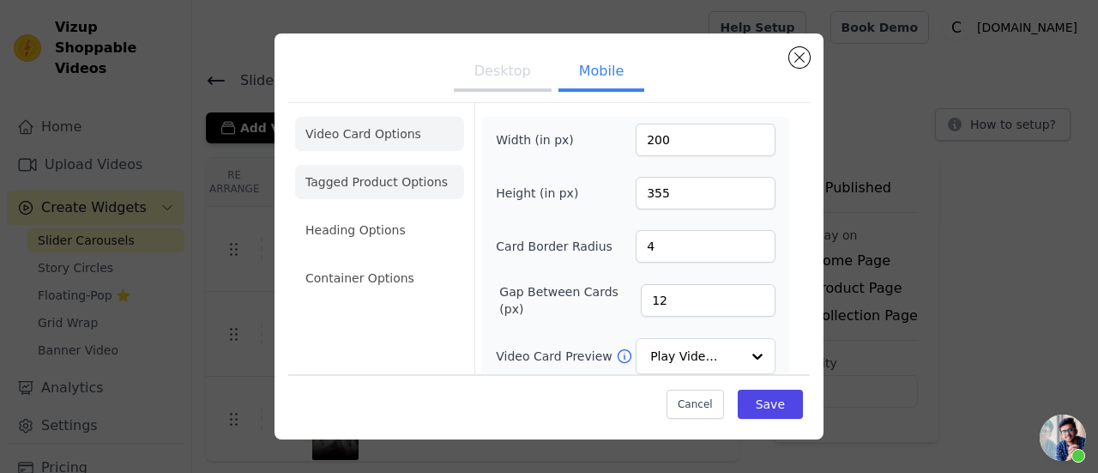
click at [443, 188] on li "Tagged Product Options" at bounding box center [379, 182] width 169 height 34
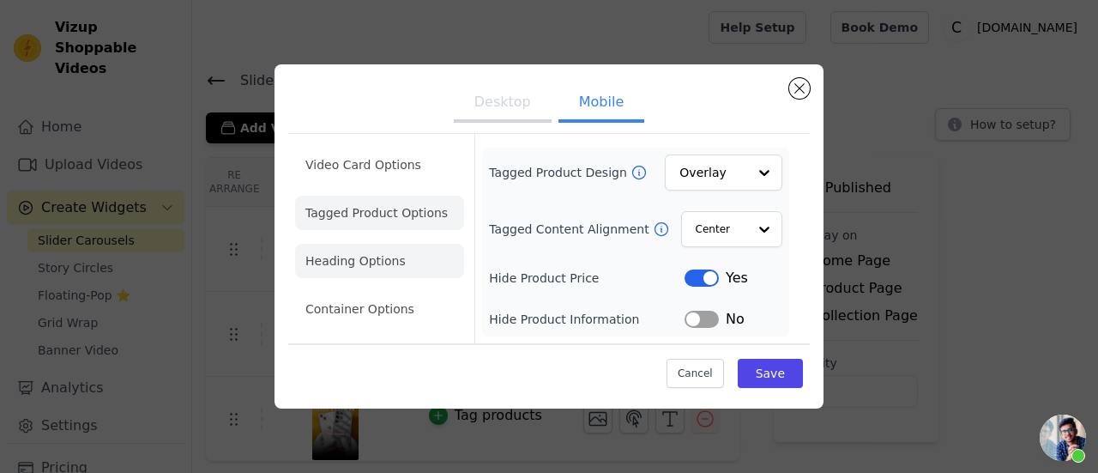
click at [380, 260] on li "Heading Options" at bounding box center [379, 261] width 169 height 34
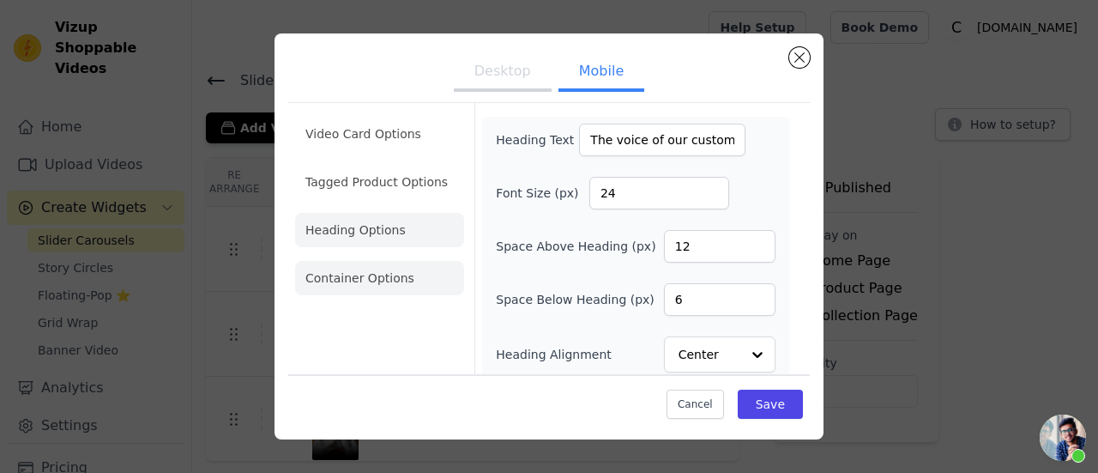
click at [395, 280] on li "Container Options" at bounding box center [379, 278] width 169 height 34
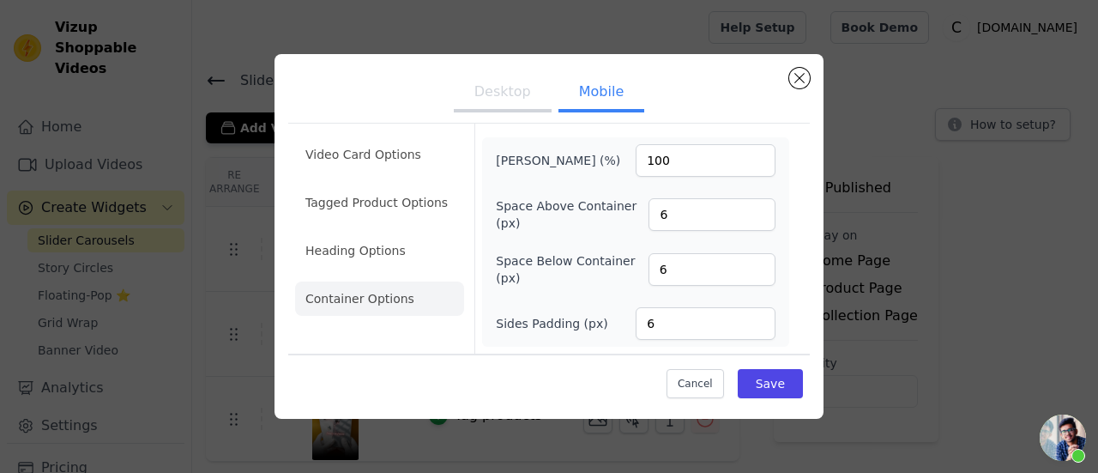
click at [813, 75] on div "Desktop Mobile Video Card Options Tagged Product Options Heading Options Contai…" at bounding box center [548, 236] width 549 height 365
click at [806, 76] on button "Close modal" at bounding box center [799, 78] width 21 height 21
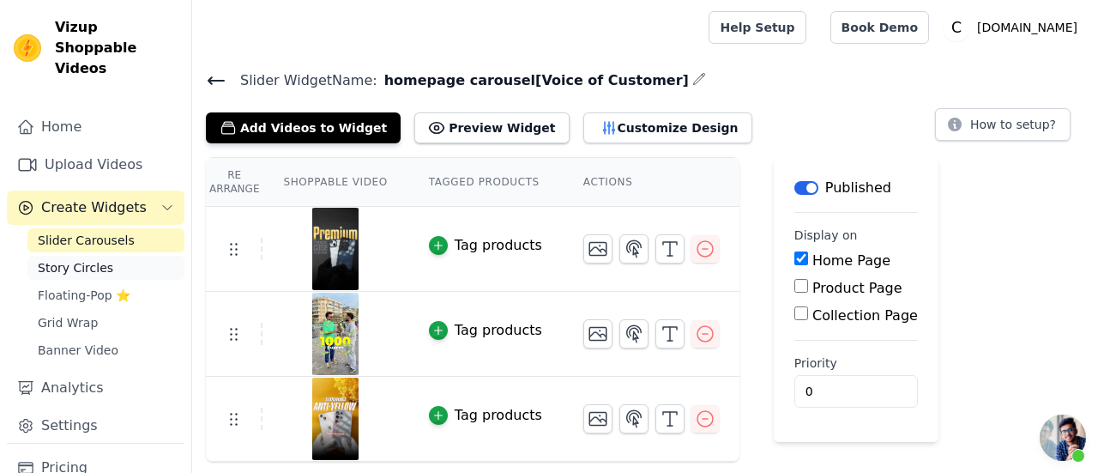
click at [101, 259] on span "Story Circles" at bounding box center [75, 267] width 75 height 17
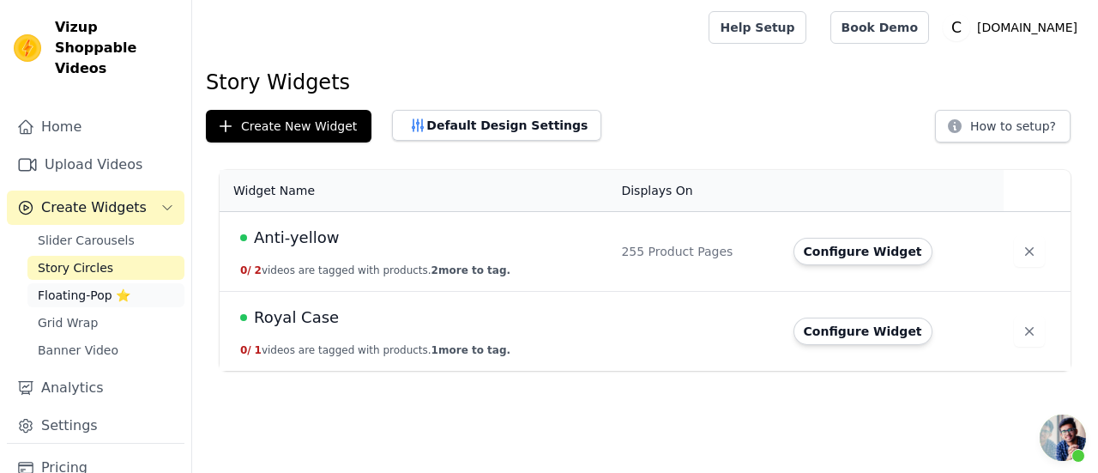
click at [113, 286] on span "Floating-Pop ⭐" at bounding box center [84, 294] width 93 height 17
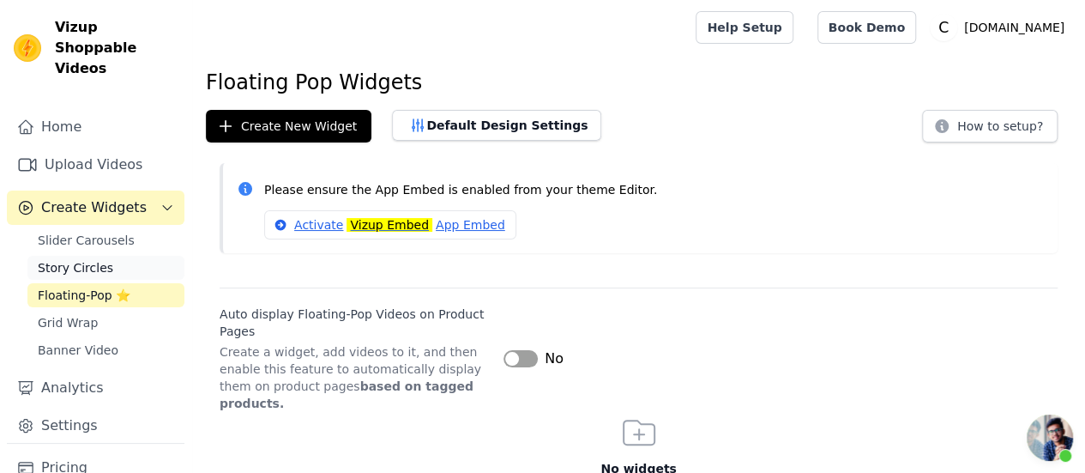
click at [116, 256] on link "Story Circles" at bounding box center [105, 268] width 157 height 24
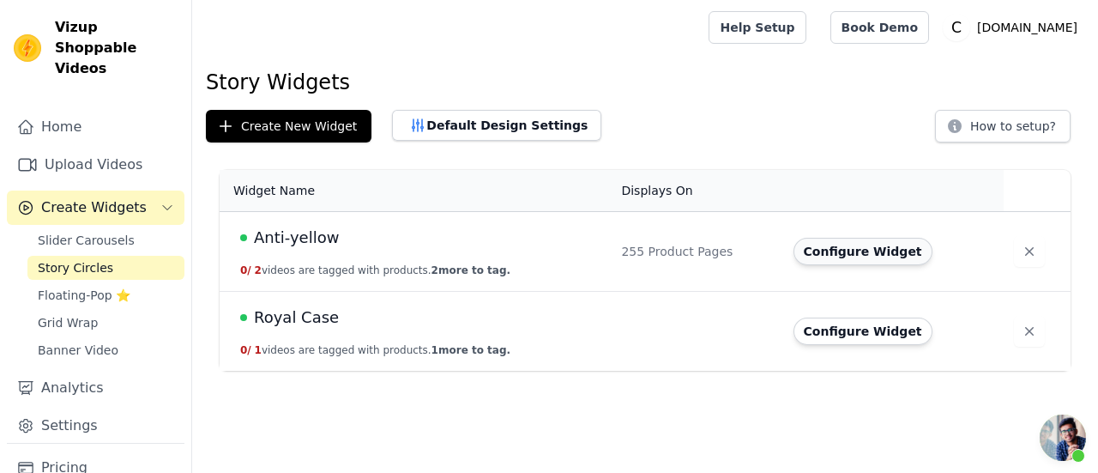
click at [839, 251] on button "Configure Widget" at bounding box center [862, 251] width 139 height 27
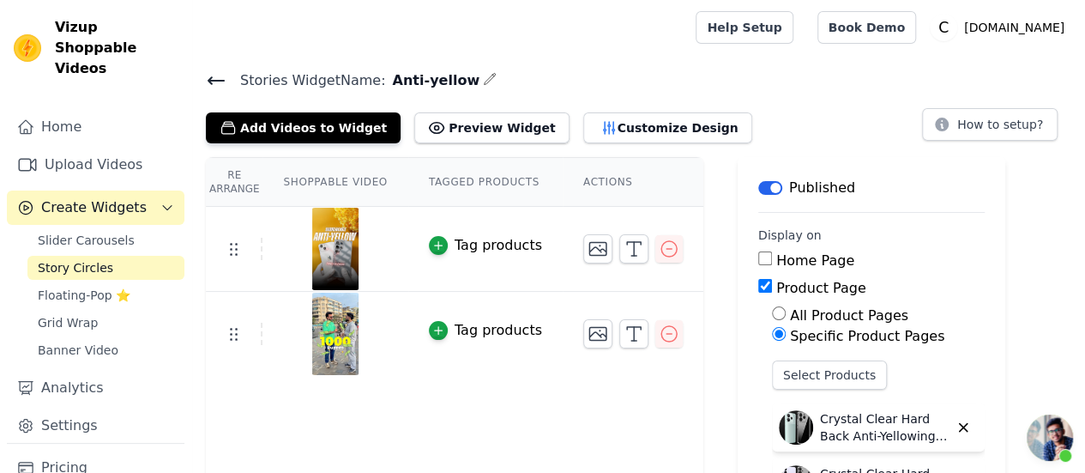
click at [212, 71] on icon at bounding box center [216, 80] width 21 height 21
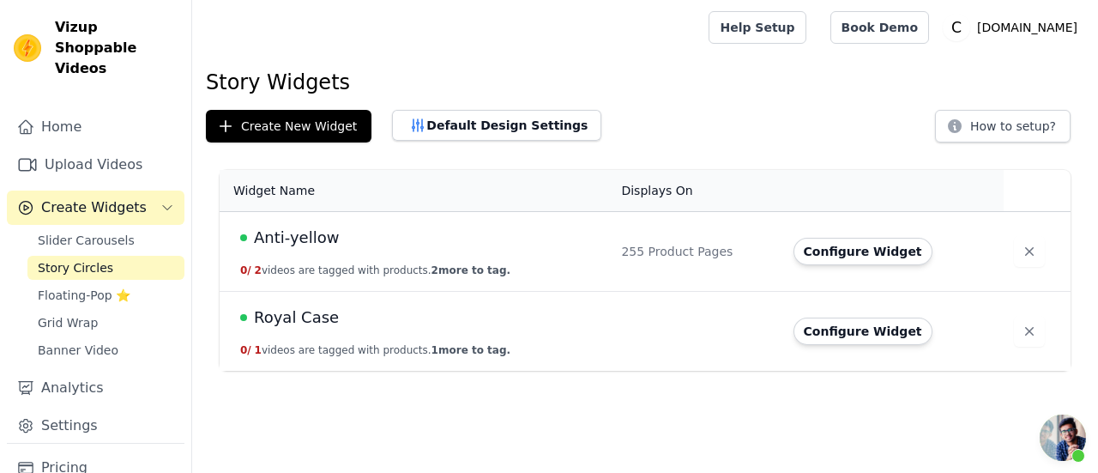
click at [1070, 447] on span "Open chat" at bounding box center [1063, 437] width 46 height 46
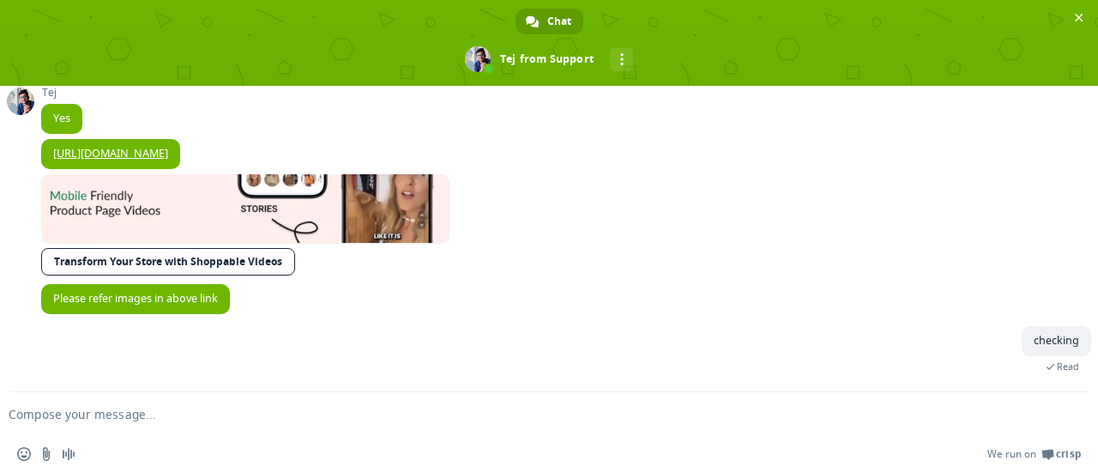
click at [573, 412] on textarea "Compose your message..." at bounding box center [522, 414] width 1026 height 15
type textarea "I have a query"
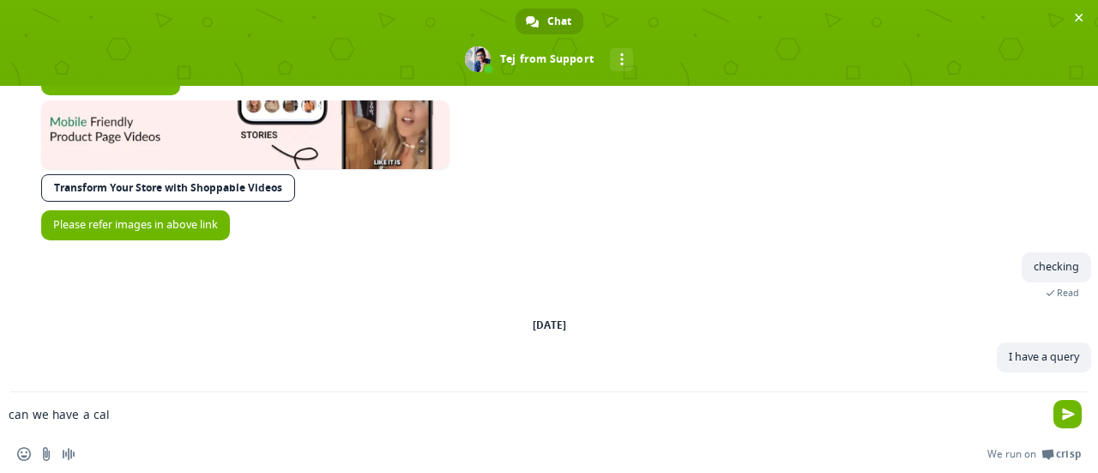
scroll to position [359, 0]
type textarea "can we have a call gmeet/phone call"
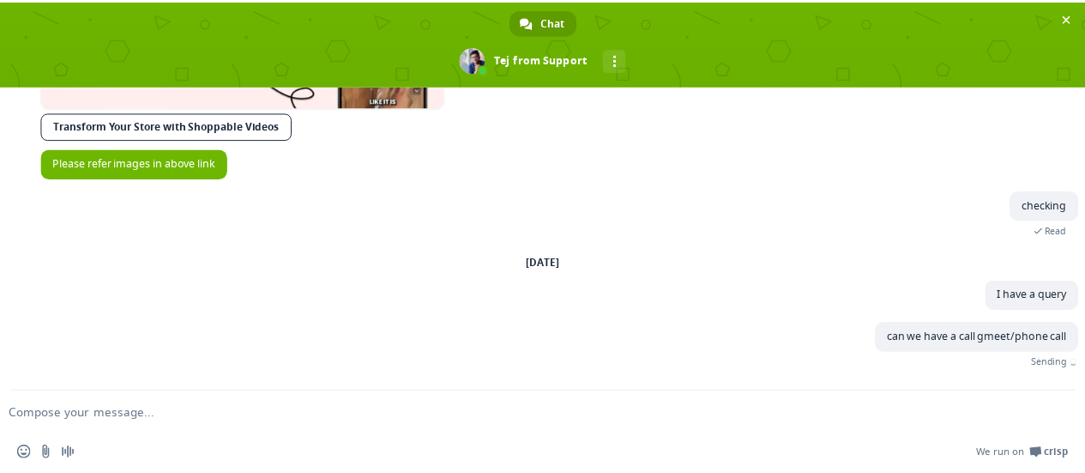
scroll to position [395, 0]
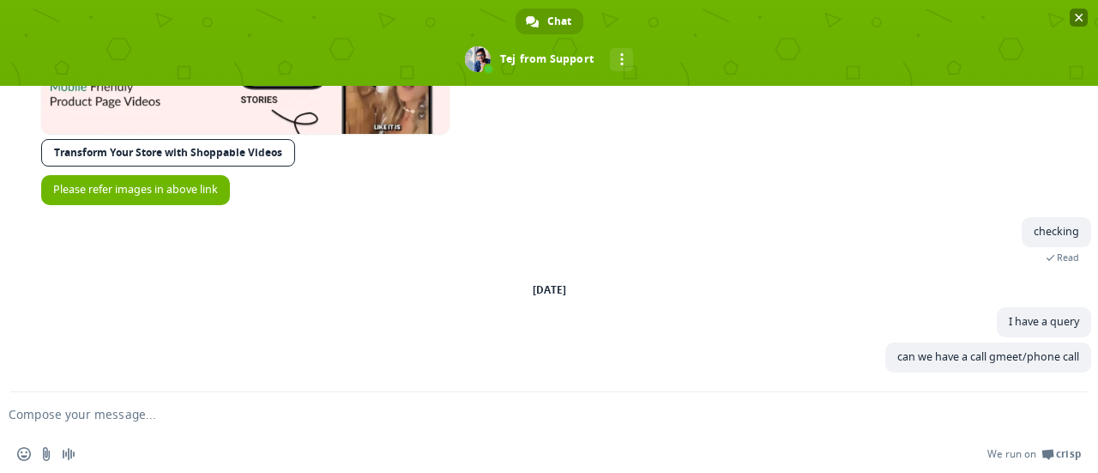
click at [1076, 23] on span "Close chat" at bounding box center [1079, 18] width 18 height 18
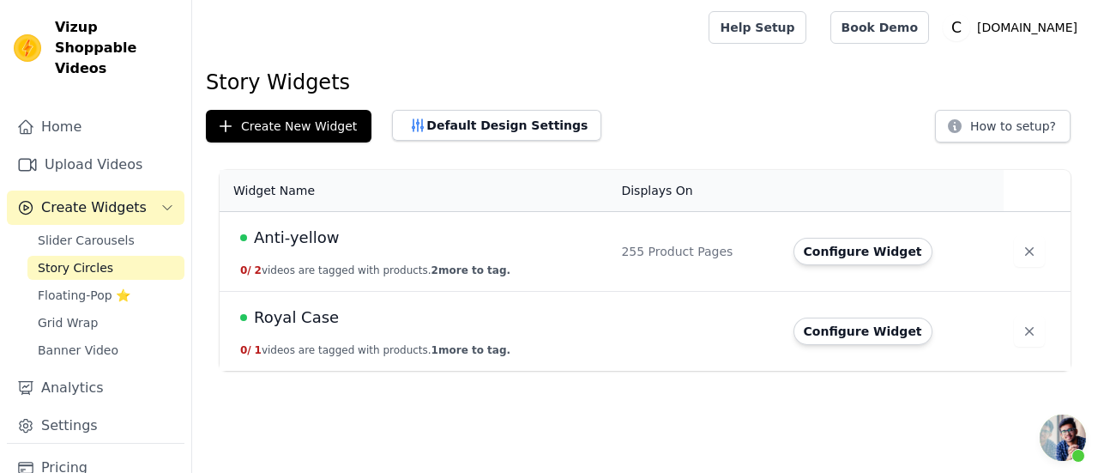
click at [370, 238] on div "Anti-yellow" at bounding box center [420, 238] width 360 height 24
click at [812, 248] on button "Configure Widget" at bounding box center [862, 251] width 139 height 27
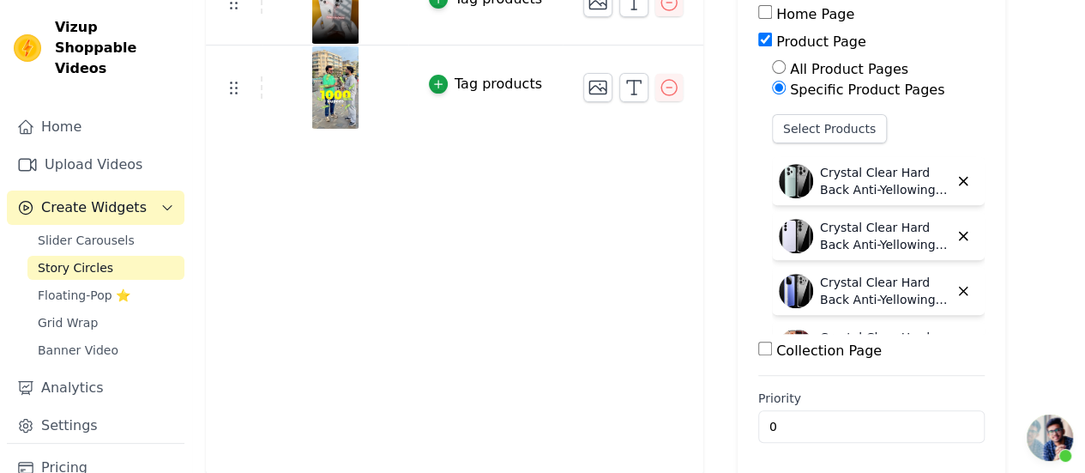
scroll to position [247, 0]
click at [886, 184] on p "Crystal Clear Hard Back Anti-Yellowing Phone Case For Redmi Note 14 SE 5G" at bounding box center [884, 180] width 129 height 34
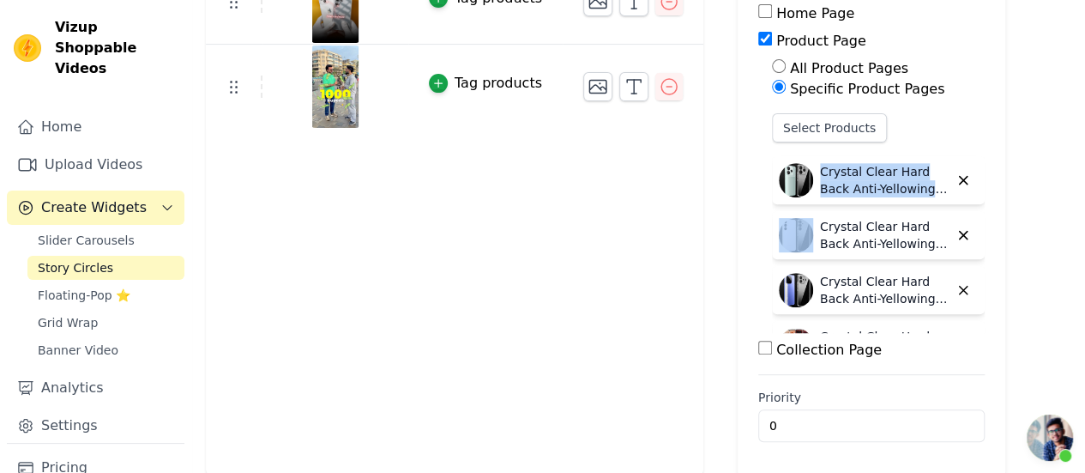
click at [886, 184] on p "Crystal Clear Hard Back Anti-Yellowing Phone Case For Redmi Note 14 SE 5G" at bounding box center [884, 180] width 129 height 34
copy div "Crystal Clear Hard Back Anti-Yellowing Phone Case For Redmi Note 14 SE 5G"
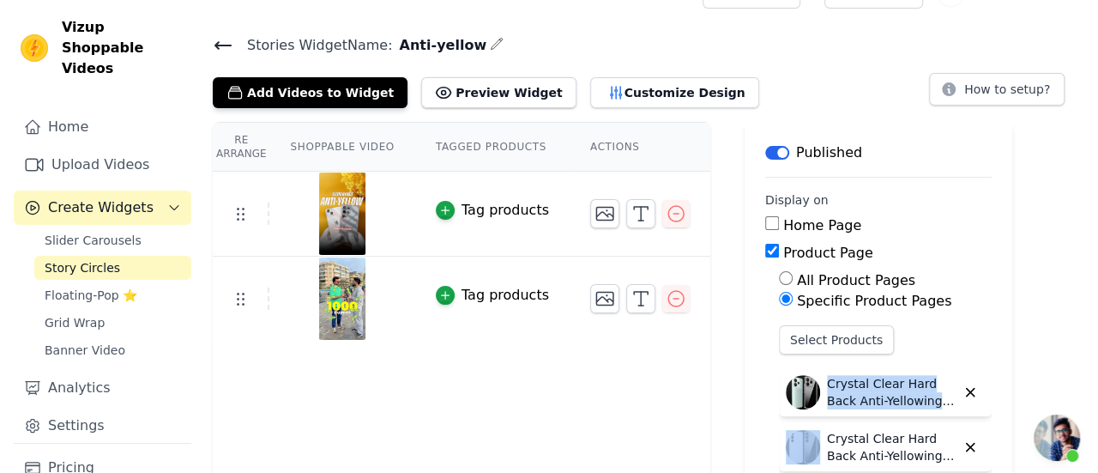
scroll to position [0, 0]
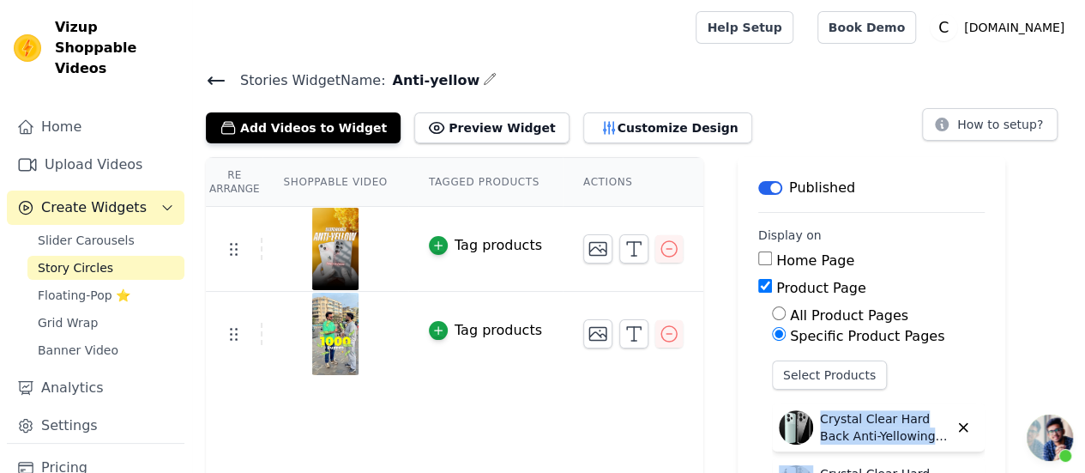
click at [220, 75] on icon at bounding box center [216, 80] width 21 height 21
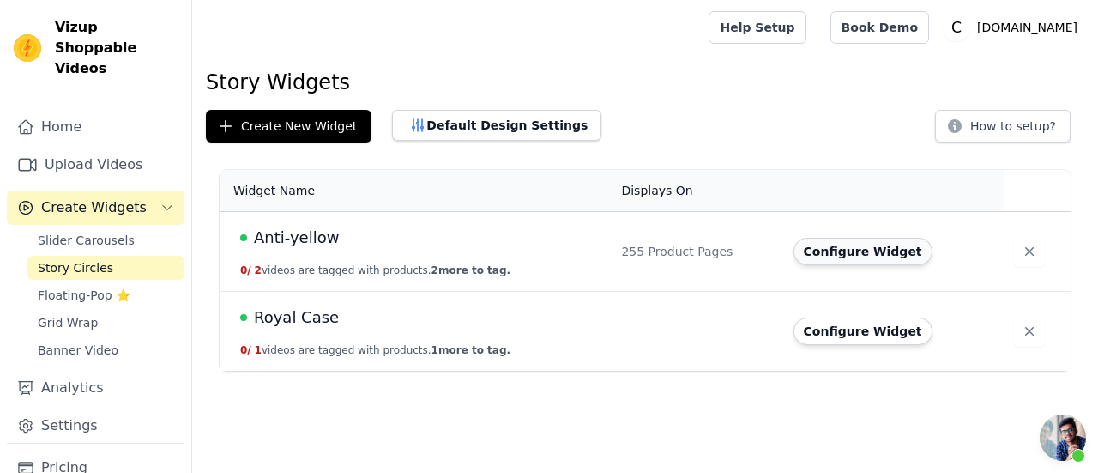
click at [859, 244] on button "Configure Widget" at bounding box center [862, 251] width 139 height 27
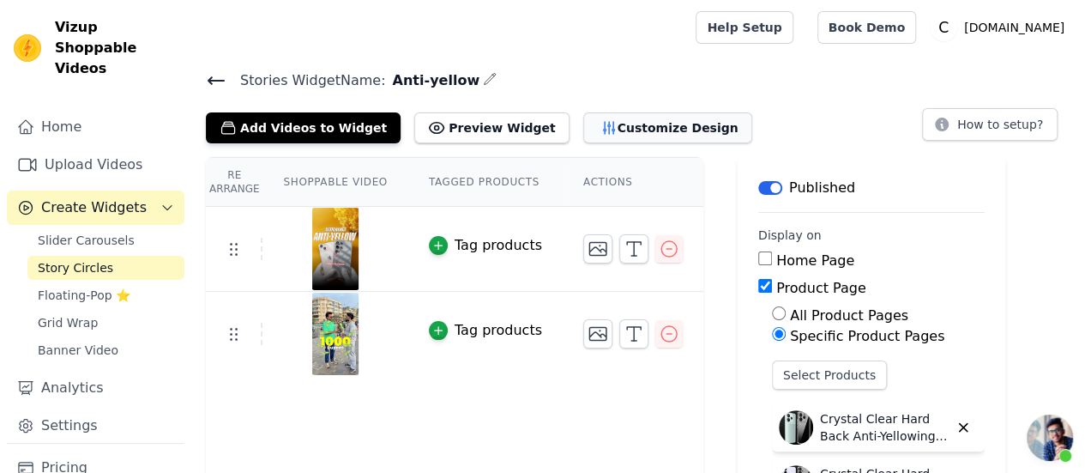
click at [633, 131] on button "Customize Design" at bounding box center [667, 127] width 169 height 31
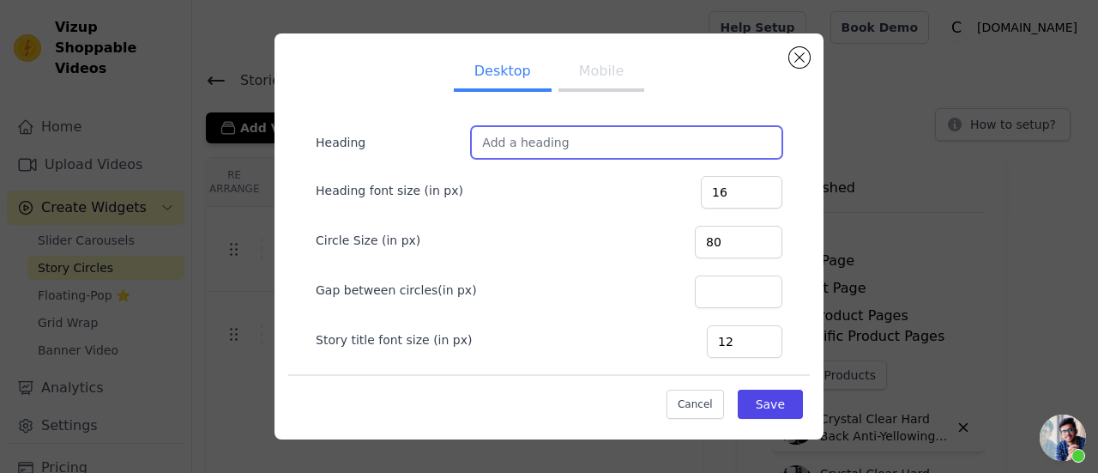
click at [621, 153] on input "Heading" at bounding box center [626, 142] width 311 height 33
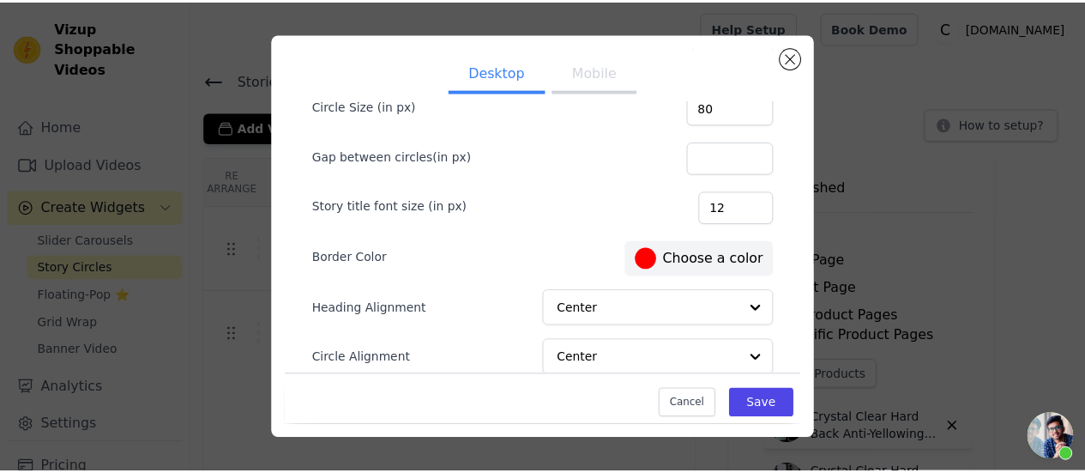
scroll to position [204, 0]
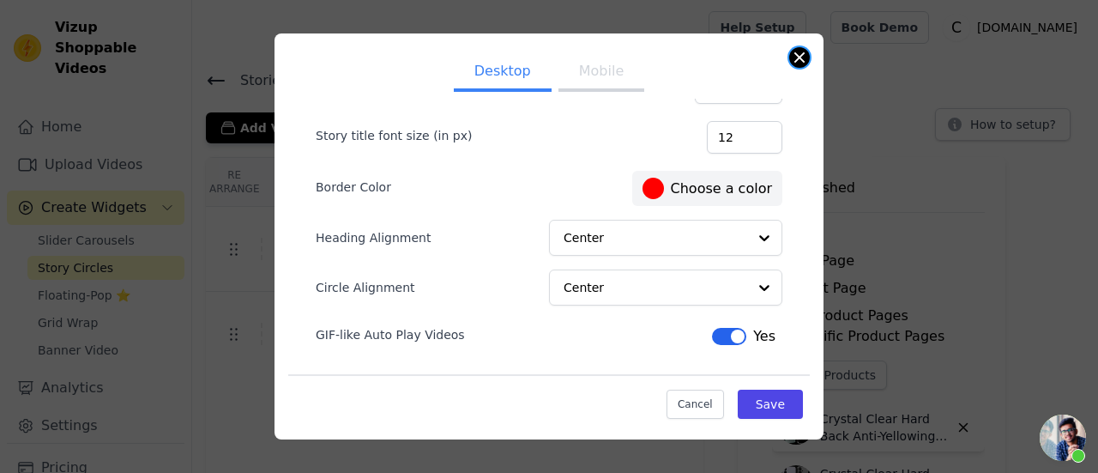
click at [800, 61] on button "Close modal" at bounding box center [799, 57] width 21 height 21
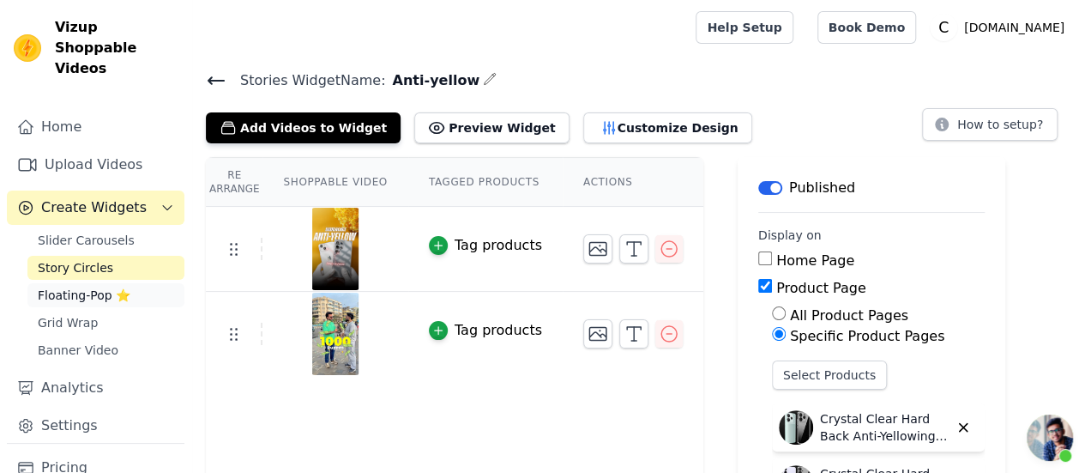
click at [97, 286] on span "Floating-Pop ⭐" at bounding box center [84, 294] width 93 height 17
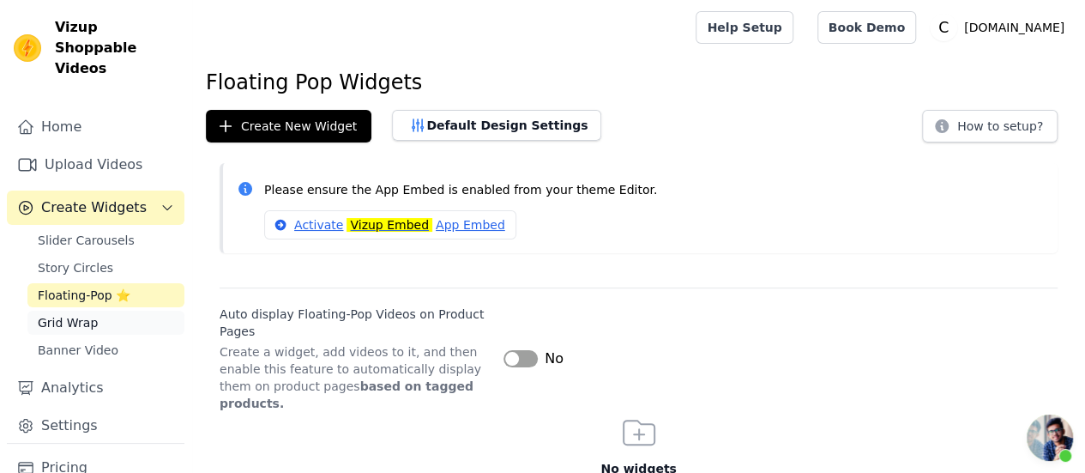
click at [93, 311] on link "Grid Wrap" at bounding box center [105, 323] width 157 height 24
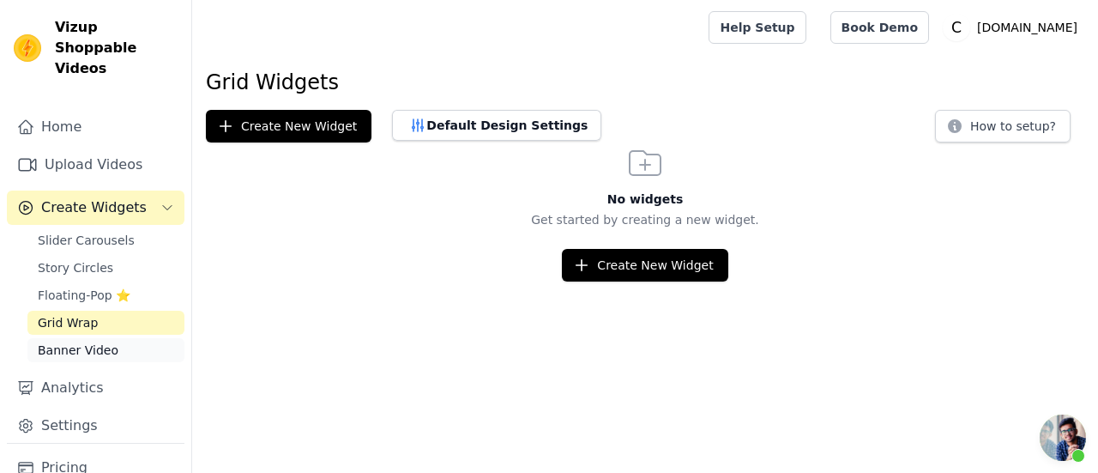
click at [110, 338] on link "Banner Video" at bounding box center [105, 350] width 157 height 24
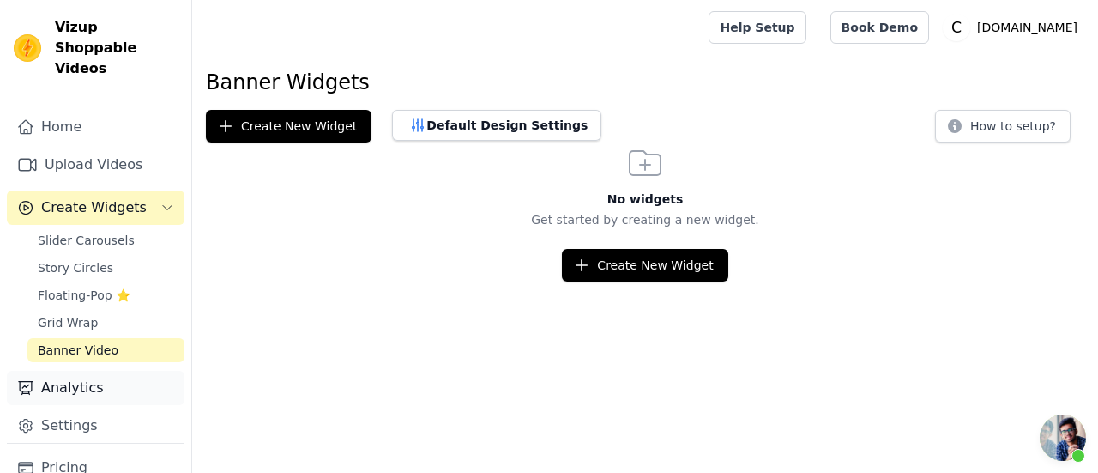
click at [105, 372] on link "Analytics" at bounding box center [96, 388] width 178 height 34
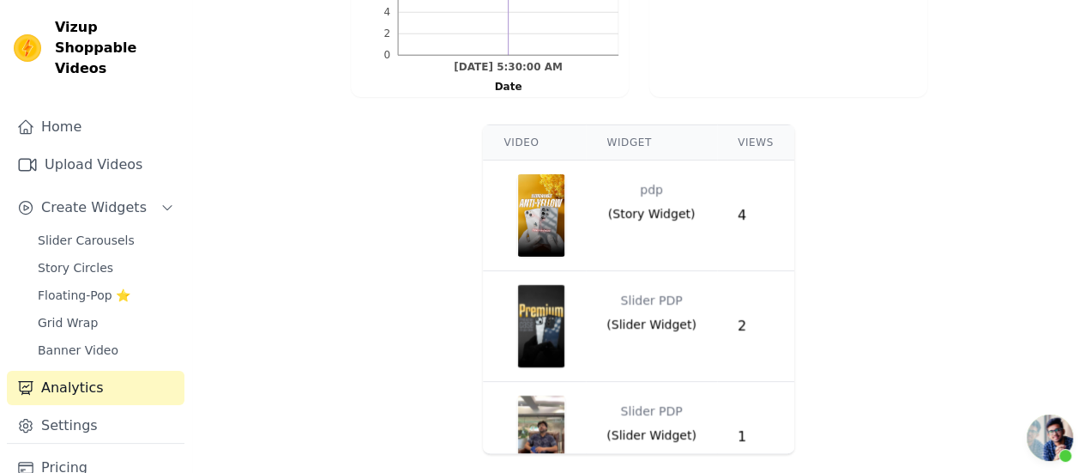
scroll to position [613, 0]
